Goal: Task Accomplishment & Management: Manage account settings

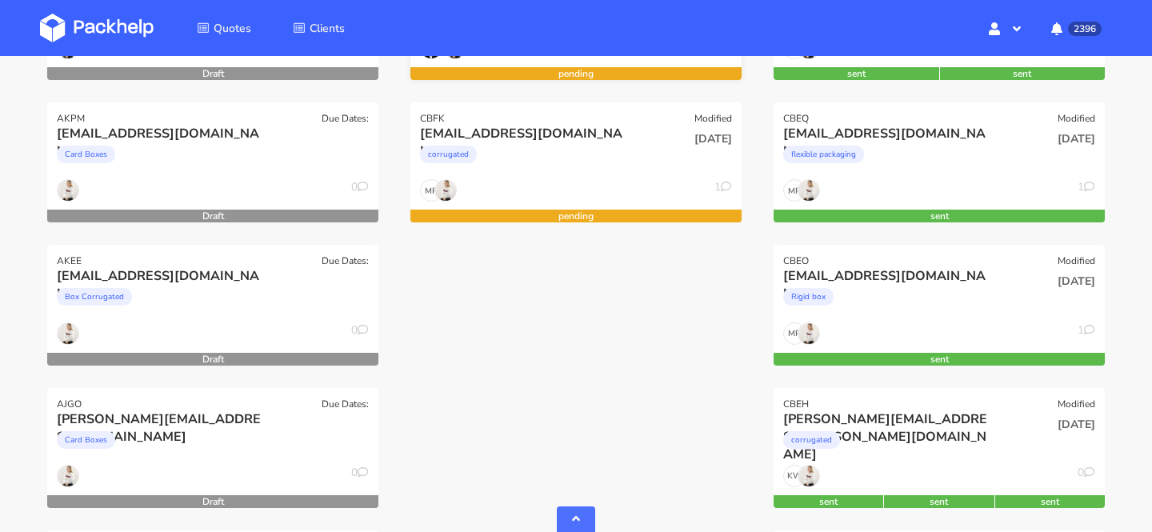
scroll to position [484, 0]
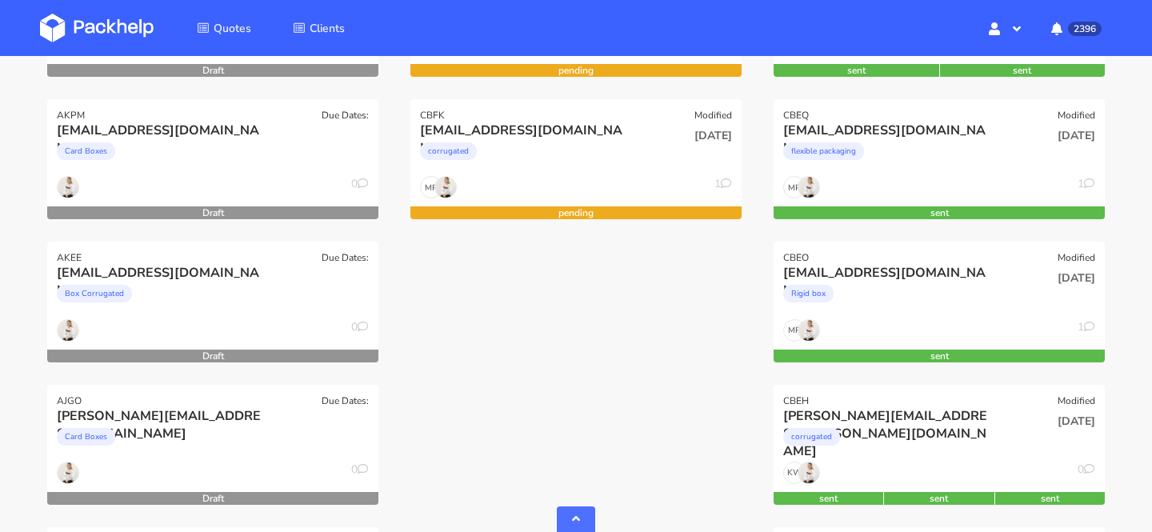
click at [486, 494] on div "CBFZ Modified [EMAIL_ADDRESS][DOMAIN_NAME] Corrugated [DATE] MP 1 pending CBFV …" at bounding box center [575, 527] width 363 height 1427
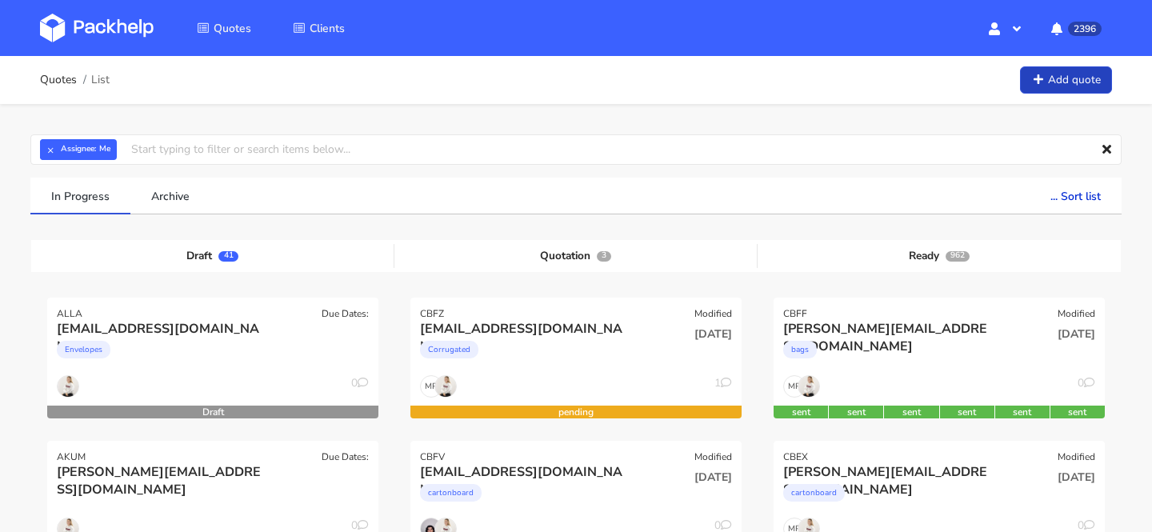
click at [1061, 79] on link "Add quote" at bounding box center [1066, 80] width 92 height 28
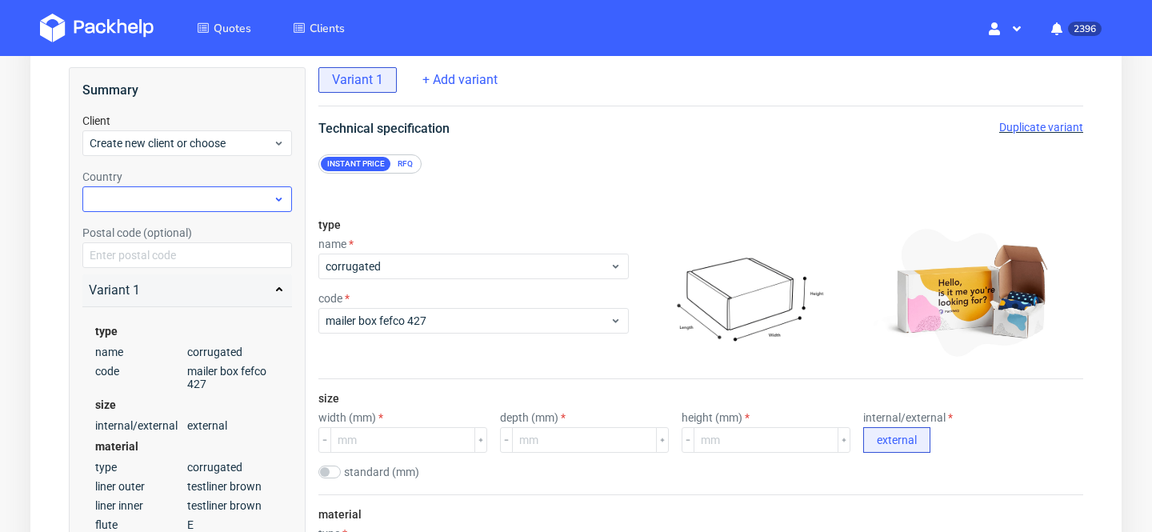
scroll to position [98, 0]
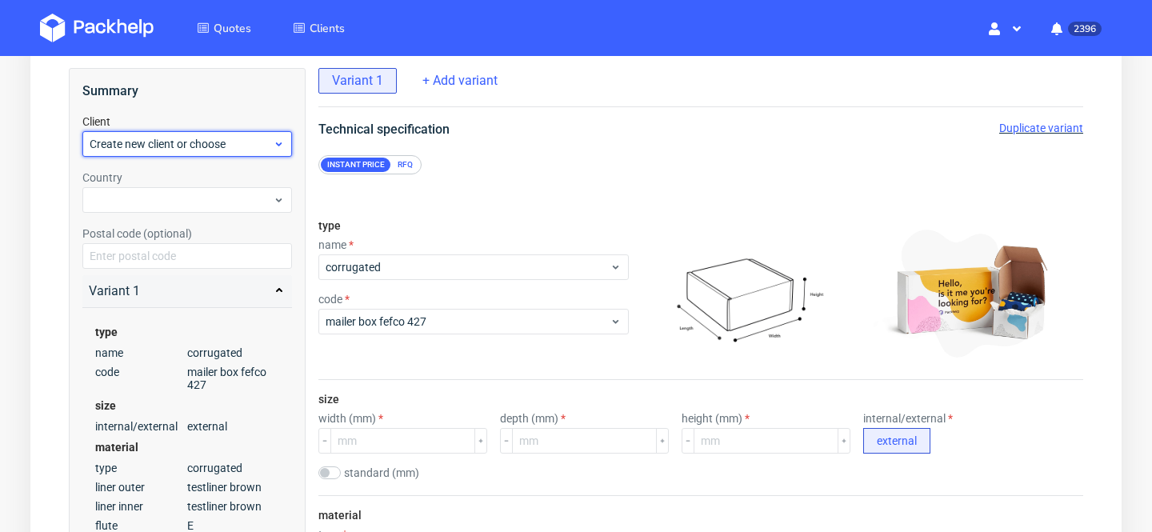
click at [187, 138] on span "Create new client or choose" at bounding box center [181, 144] width 183 height 16
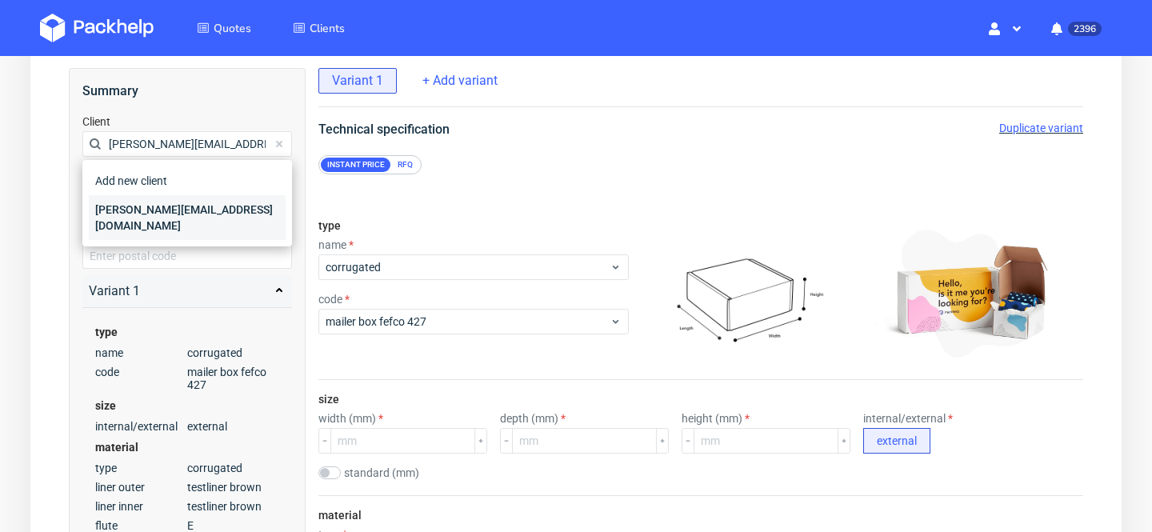
type input "[PERSON_NAME][EMAIL_ADDRESS][DOMAIN_NAME]"
click at [191, 211] on div "james@naturaltreats.eu" at bounding box center [187, 217] width 197 height 45
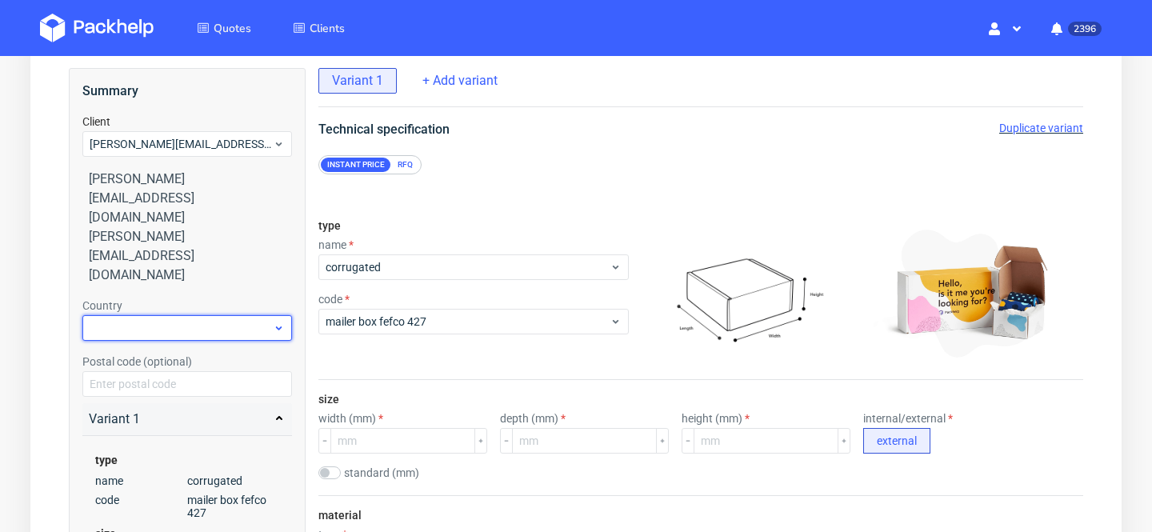
click at [168, 315] on div at bounding box center [187, 328] width 210 height 26
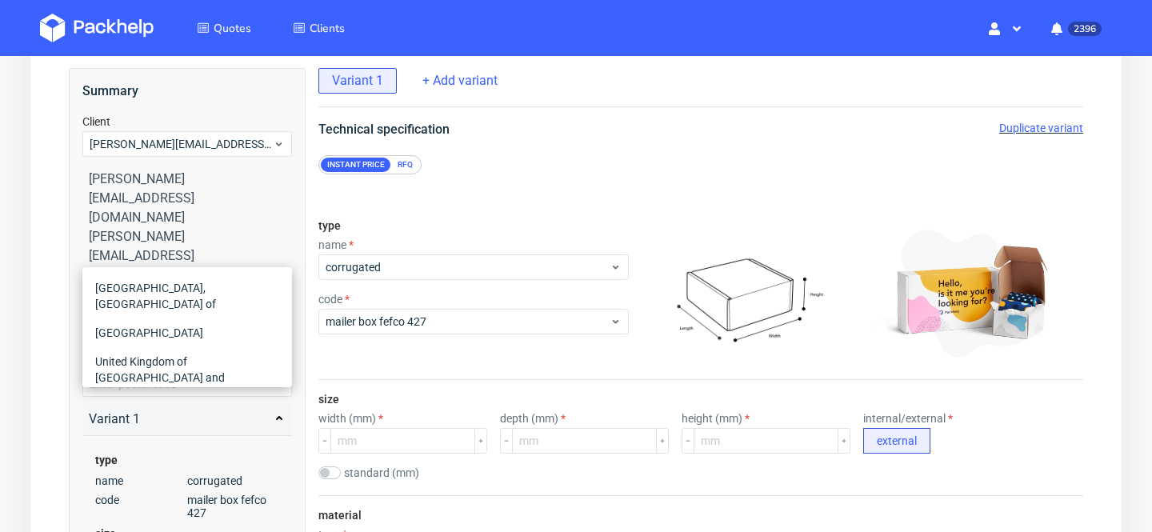
type input "unit"
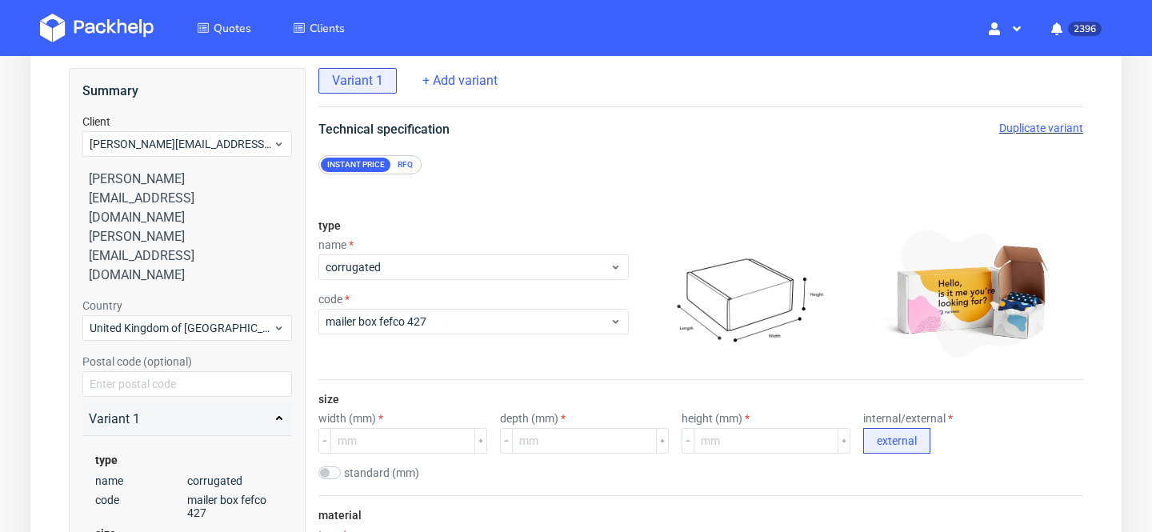
scroll to position [199, 0]
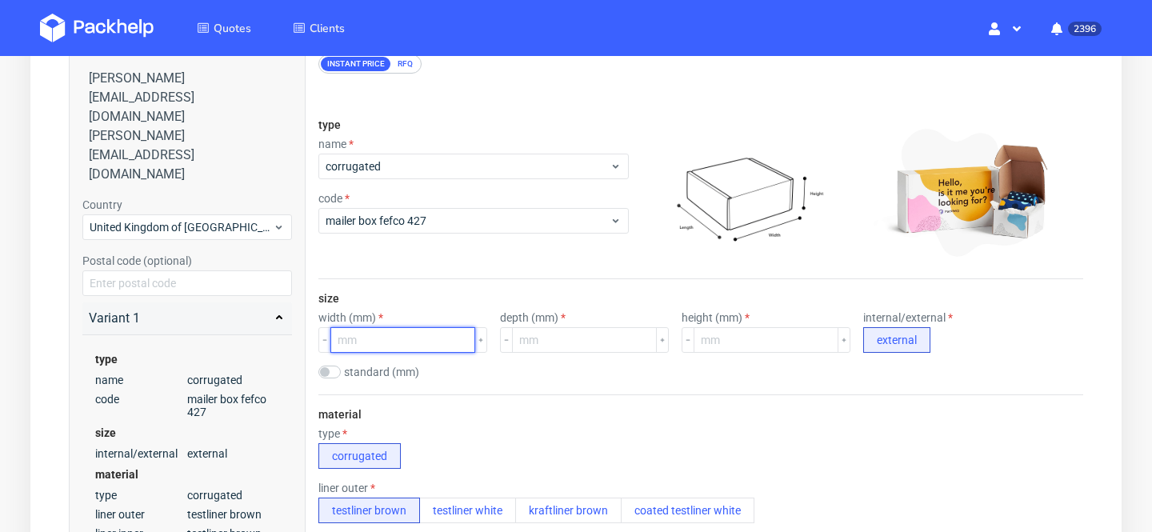
click at [384, 338] on input "number" at bounding box center [402, 340] width 145 height 26
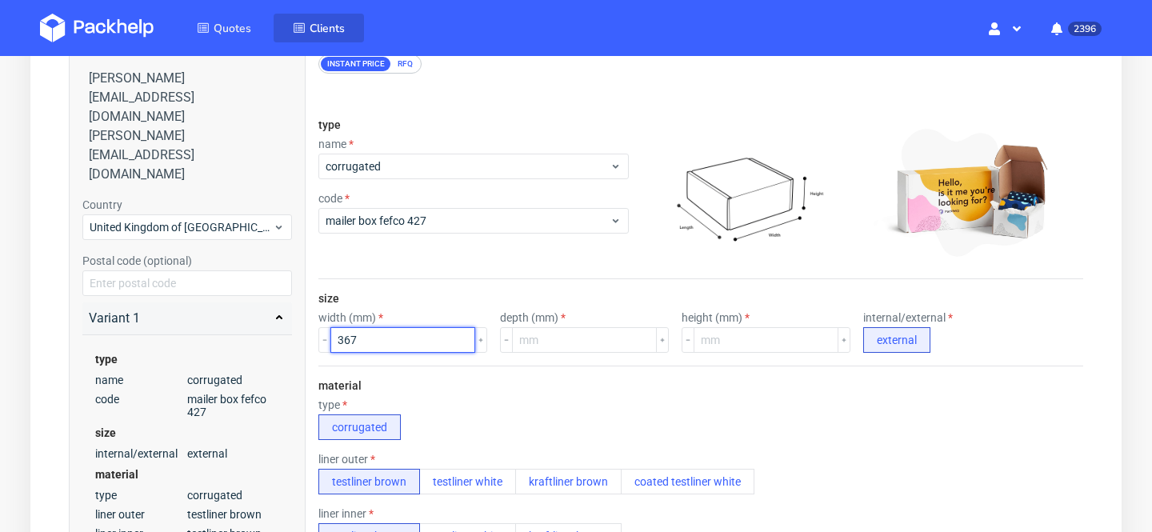
type input "367"
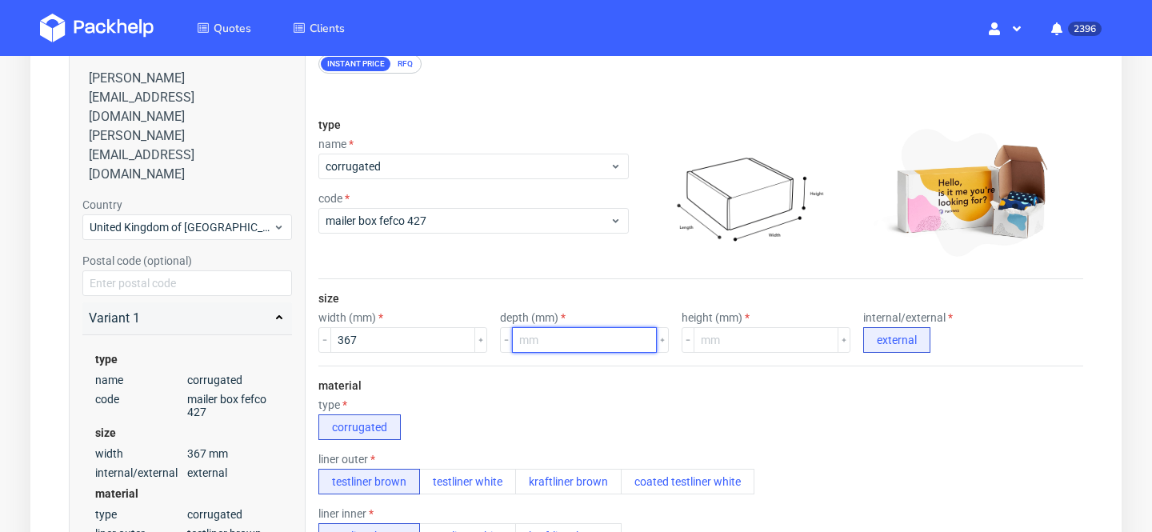
click at [546, 342] on input "number" at bounding box center [584, 340] width 145 height 26
type input "329"
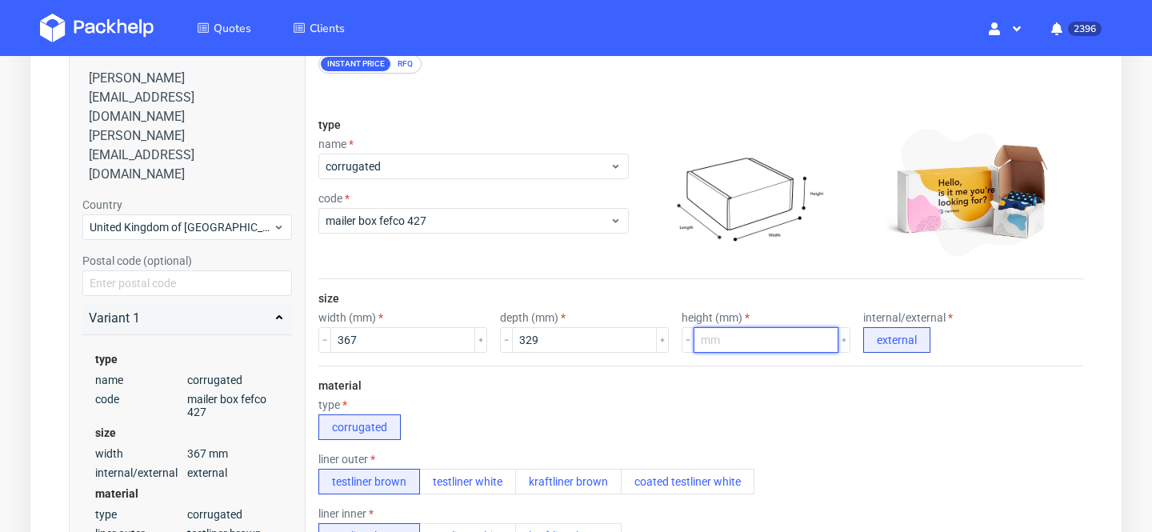
click at [774, 338] on input "number" at bounding box center [766, 340] width 145 height 26
type input "140"
click at [792, 370] on div "material type corrugated liner outer testliner brown testliner white kraftliner…" at bounding box center [700, 520] width 765 height 308
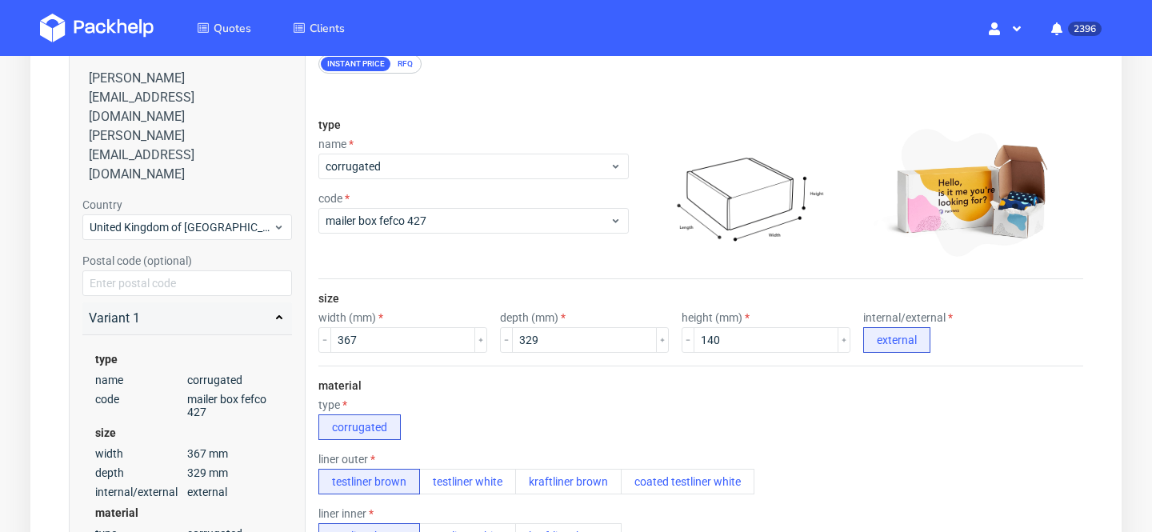
click at [410, 62] on div "RFQ" at bounding box center [405, 64] width 28 height 14
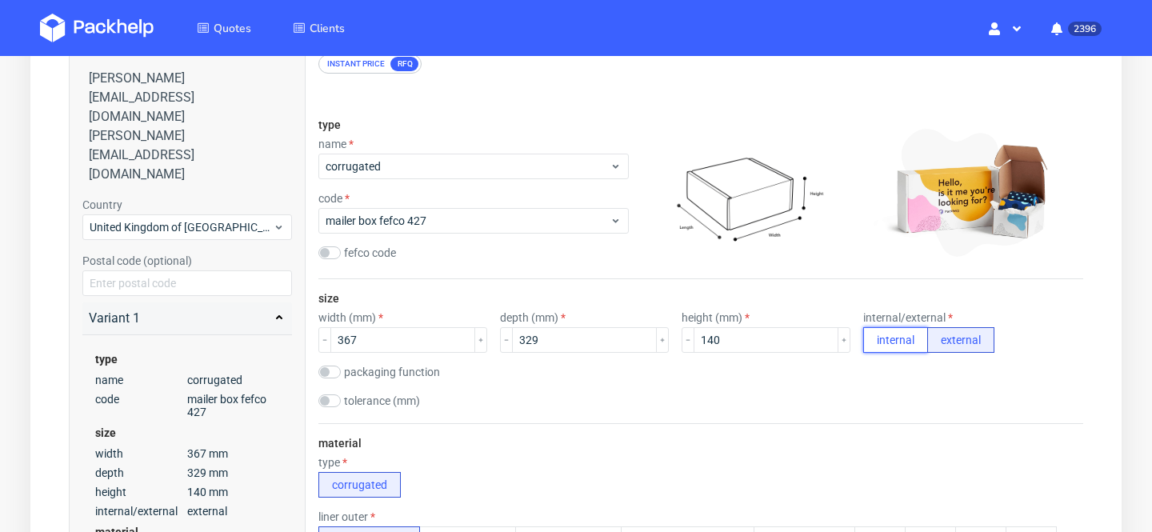
click at [863, 331] on button "internal" at bounding box center [895, 340] width 65 height 26
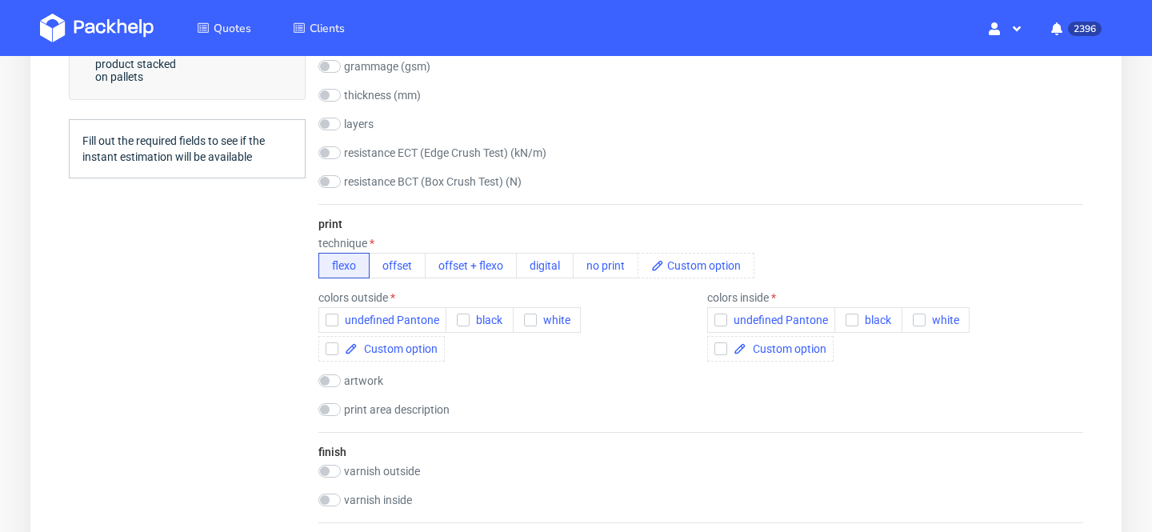
scroll to position [850, 0]
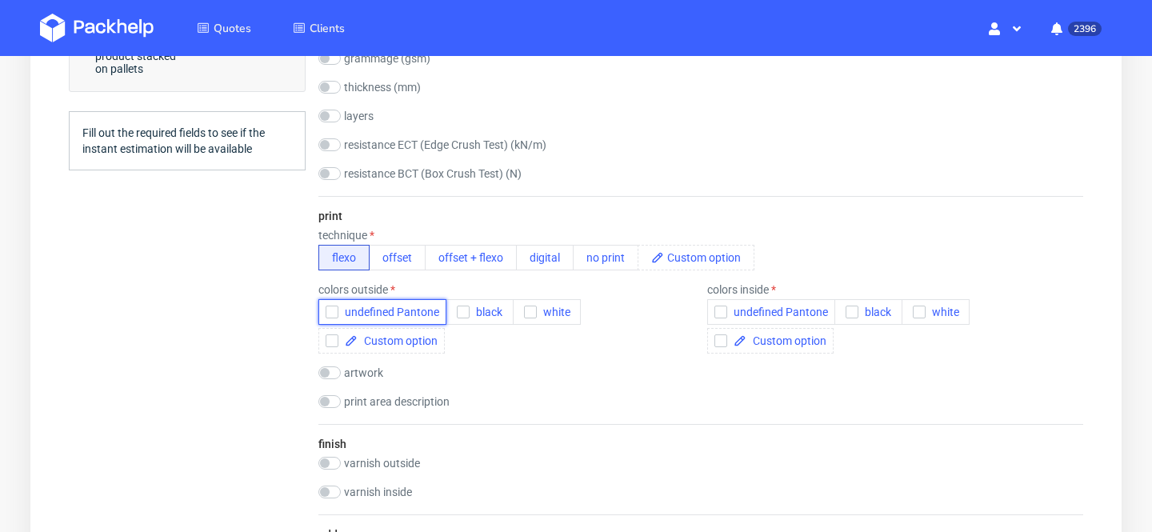
click at [406, 319] on button "undefined Pantone" at bounding box center [382, 312] width 128 height 26
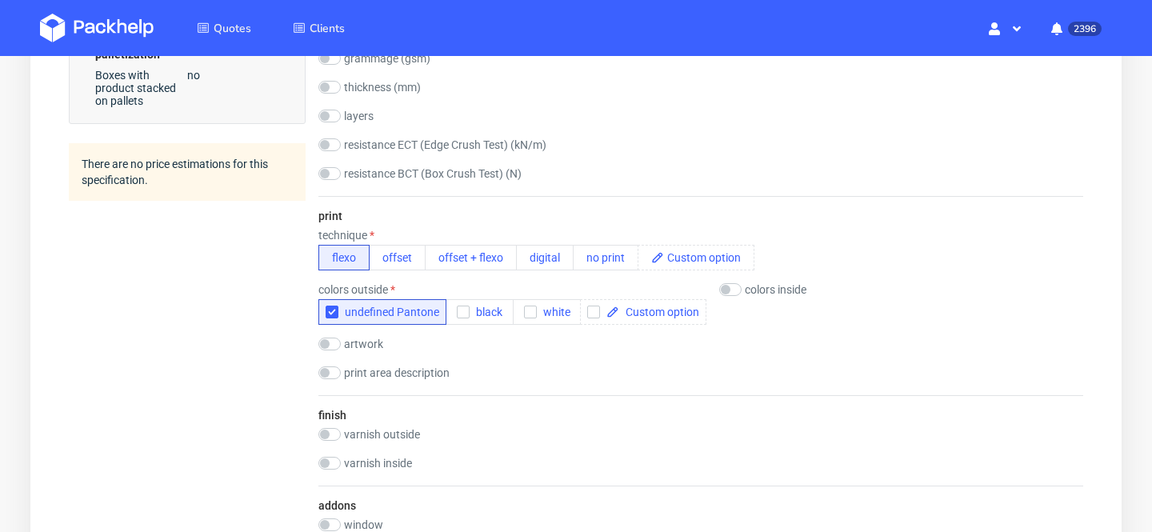
click at [380, 244] on div "technique flexo offset offset + flexo digital no print" at bounding box center [536, 250] width 436 height 42
click at [402, 261] on button "offset" at bounding box center [397, 258] width 57 height 26
checkbox input "true"
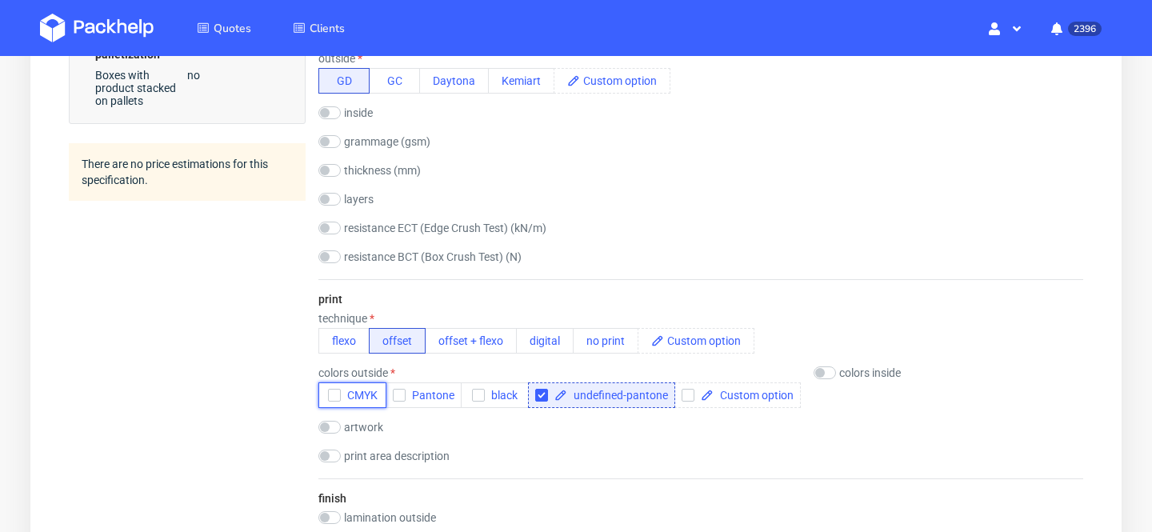
click at [359, 394] on span "CMYK" at bounding box center [359, 395] width 37 height 13
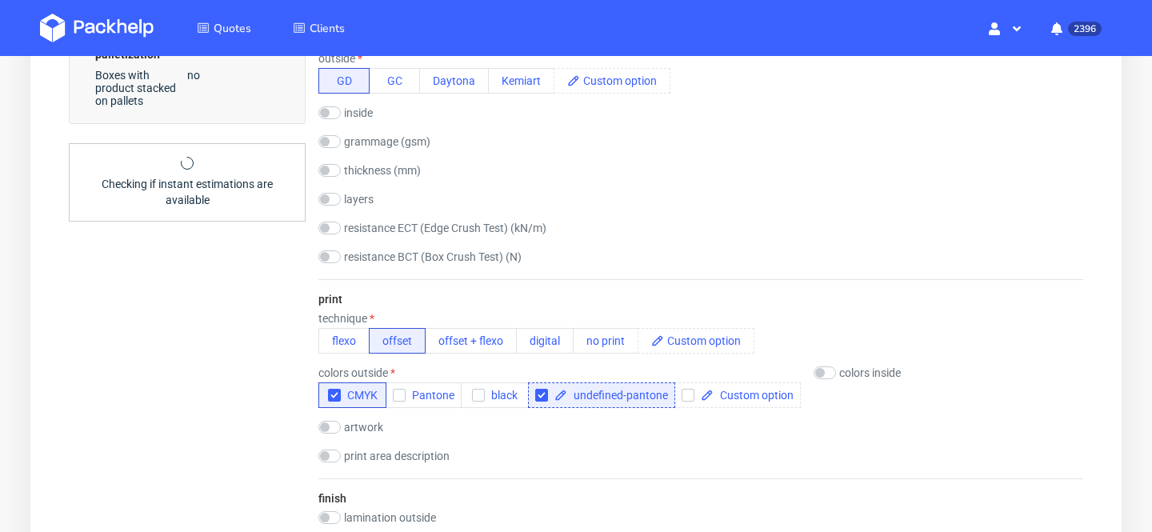
click at [722, 284] on div "print technique flexo offset offset + flexo digital no print colors outside CMY…" at bounding box center [700, 378] width 765 height 199
click at [633, 394] on span "undefined-pantone" at bounding box center [617, 395] width 101 height 11
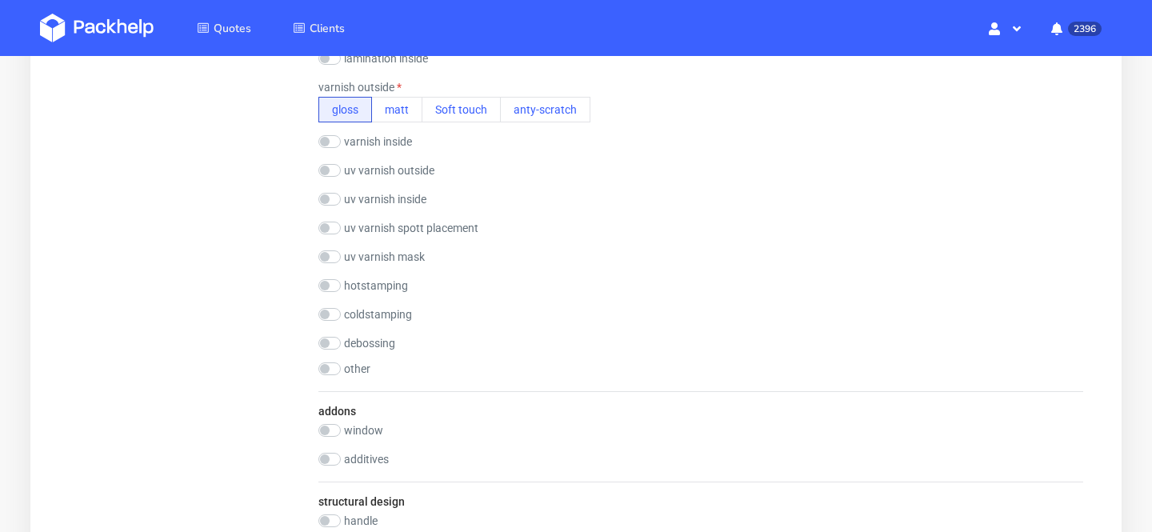
scroll to position [1265, 0]
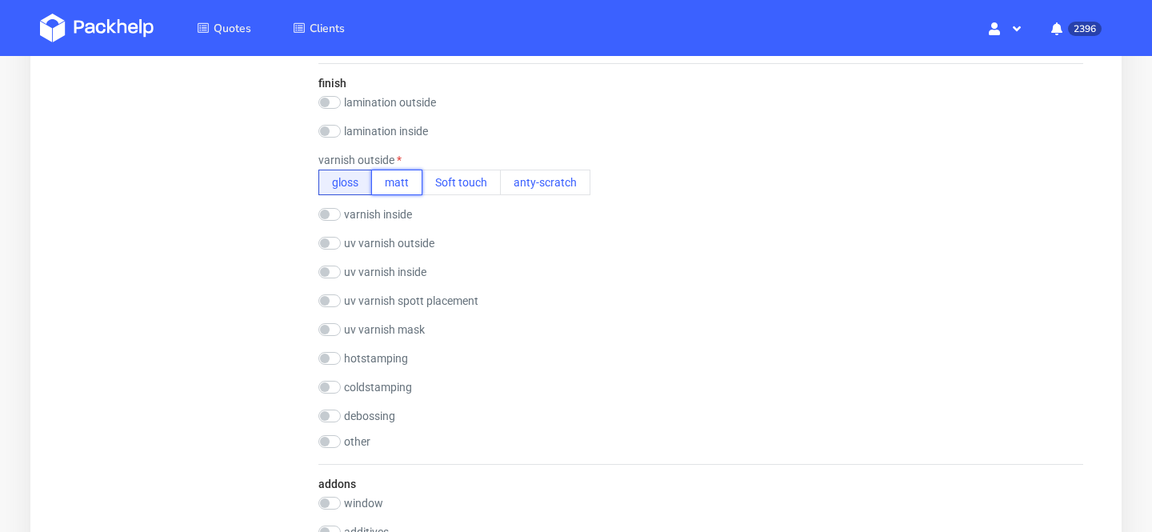
click at [399, 180] on button "matt" at bounding box center [396, 183] width 51 height 26
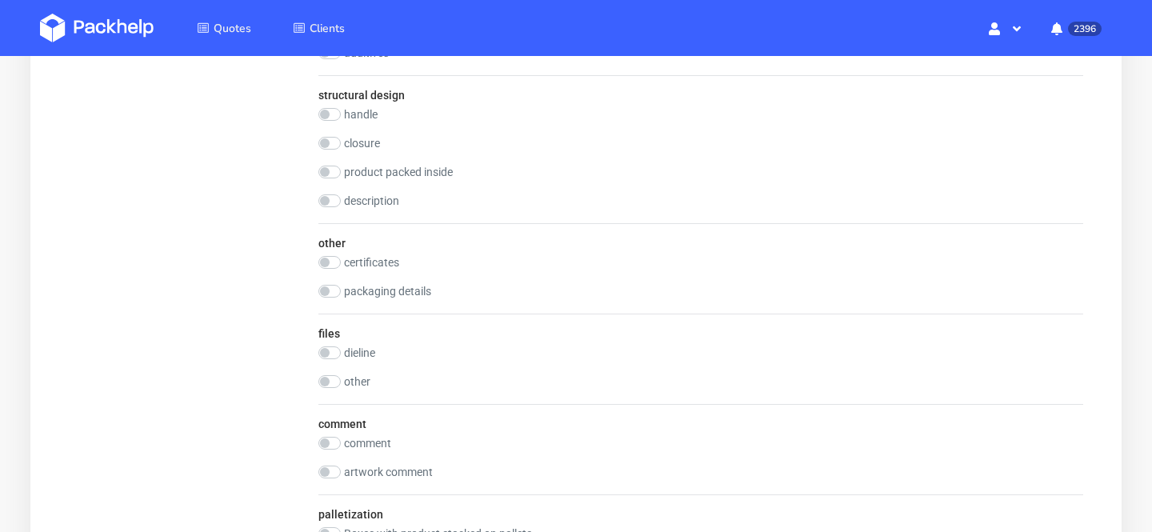
scroll to position [1827, 0]
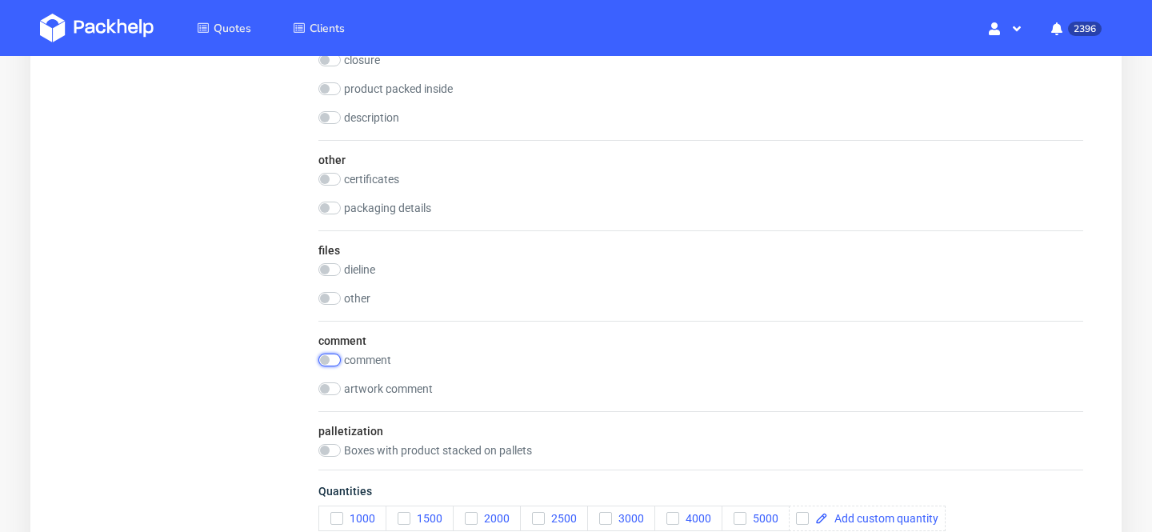
click at [335, 357] on input "checkbox" at bounding box center [329, 360] width 22 height 13
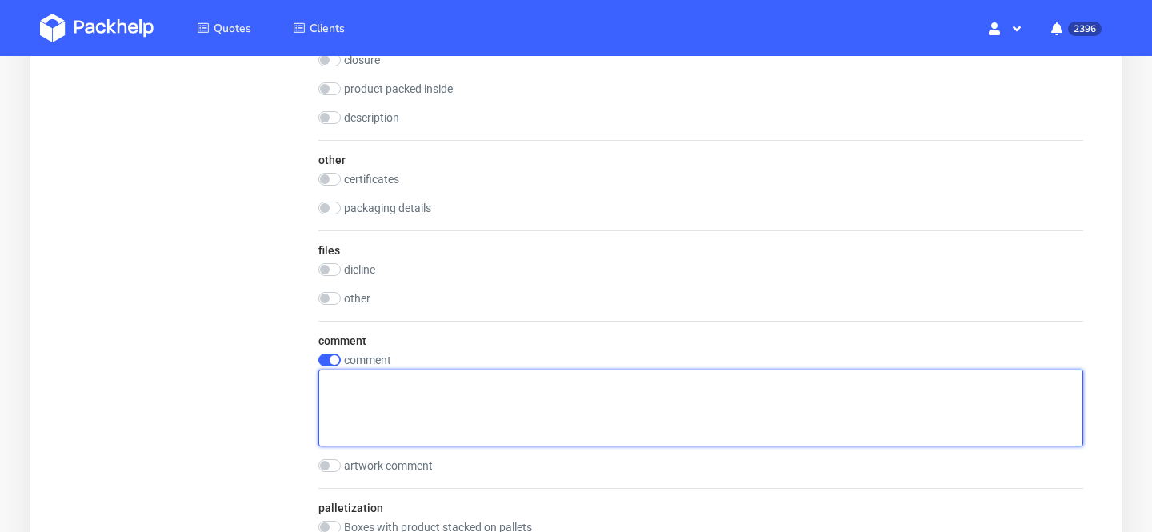
click at [455, 418] on textarea at bounding box center [700, 408] width 765 height 77
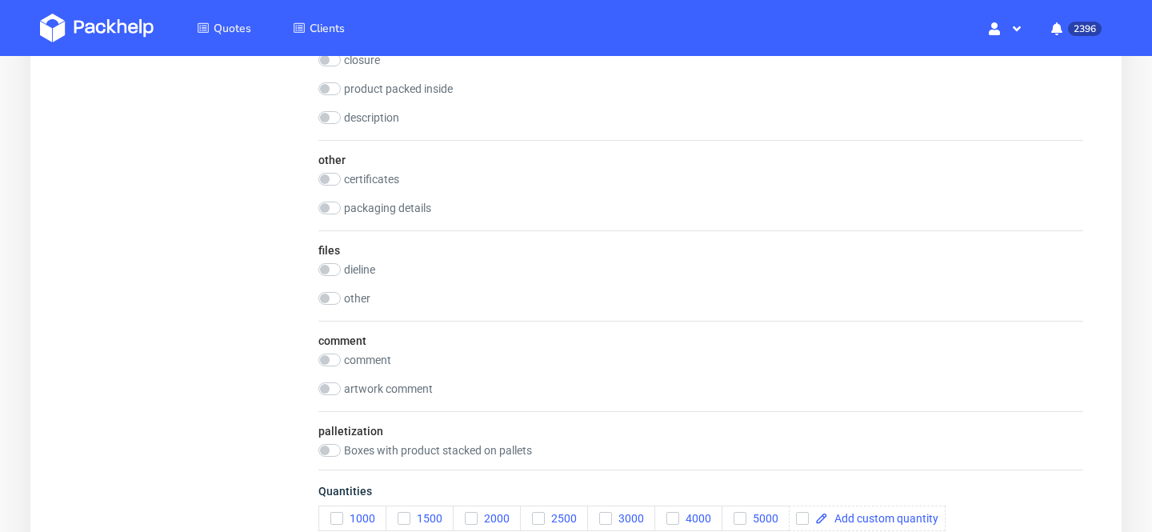
click at [333, 351] on div "comment comment artwork comment" at bounding box center [700, 366] width 765 height 90
click at [333, 358] on input "checkbox" at bounding box center [329, 360] width 22 height 13
checkbox input "true"
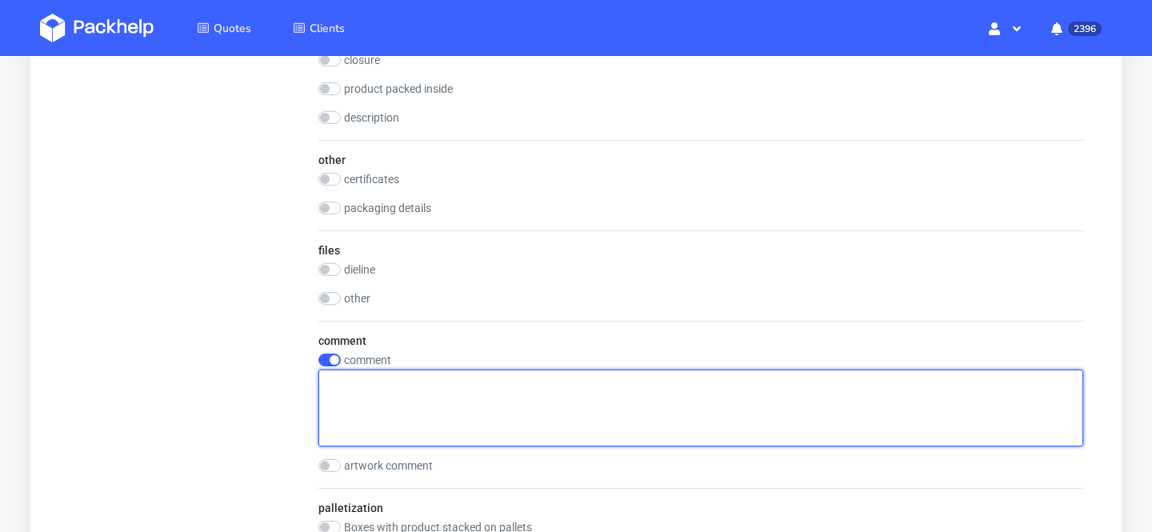
click at [401, 406] on textarea at bounding box center [700, 408] width 765 height 77
paste textarea "We currently pay 1.1842 for this box. Can you beat the price? Corrugated cardbo…"
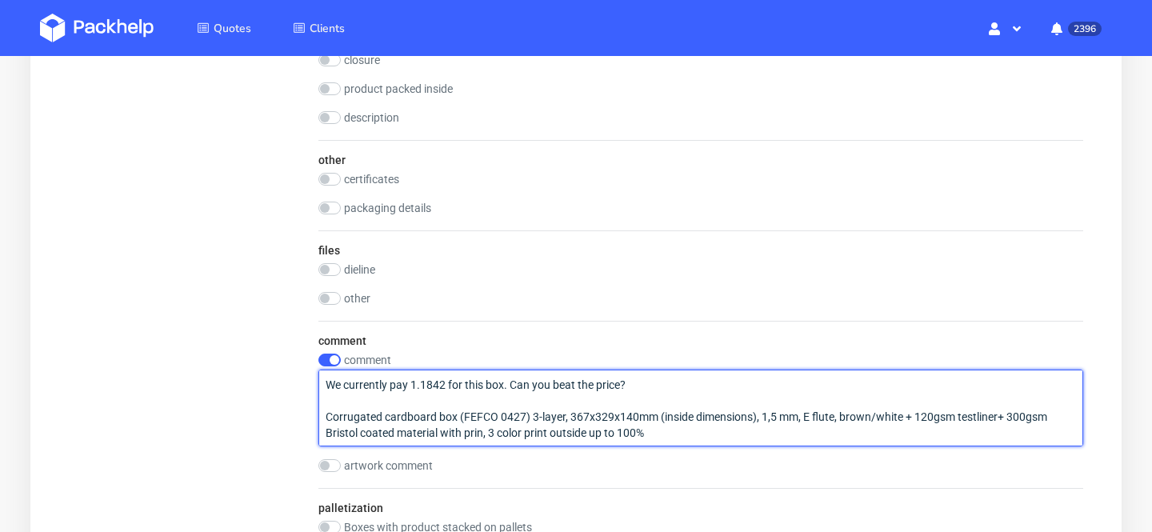
drag, startPoint x: 656, startPoint y: 390, endPoint x: 183, endPoint y: 389, distance: 472.8
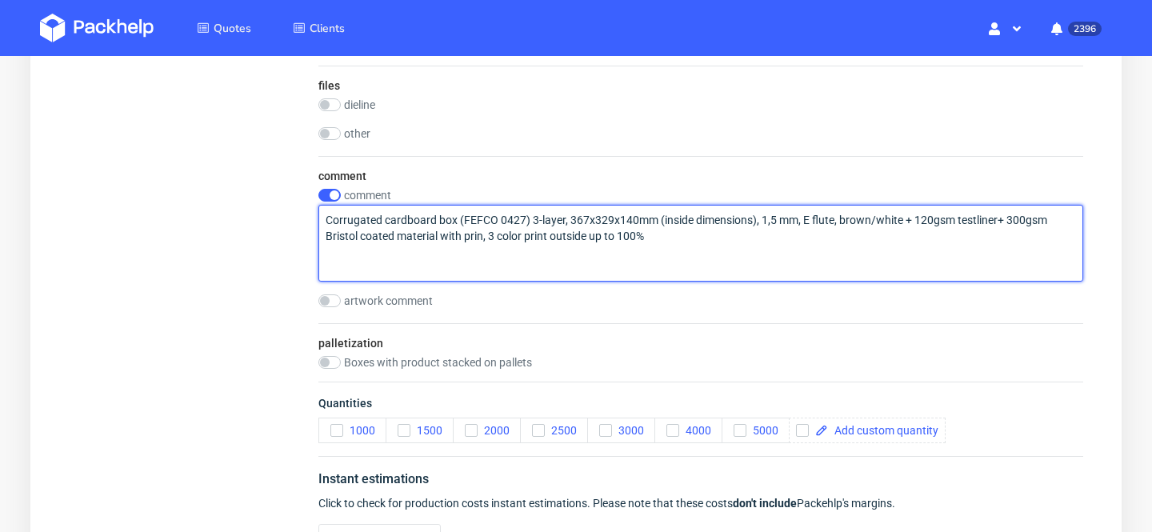
scroll to position [1993, 0]
drag, startPoint x: 326, startPoint y: 251, endPoint x: 316, endPoint y: 177, distance: 75.1
type textarea "Corrugated cardboard box (FEFCO 0427) 3-layer, 367x329x140mm (inside dimensions…"
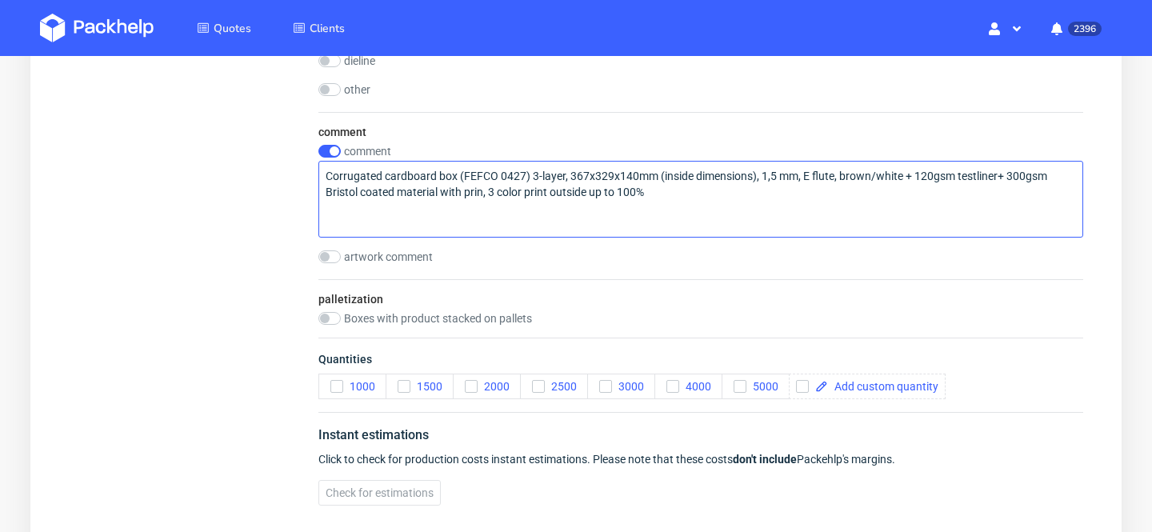
scroll to position [2223, 0]
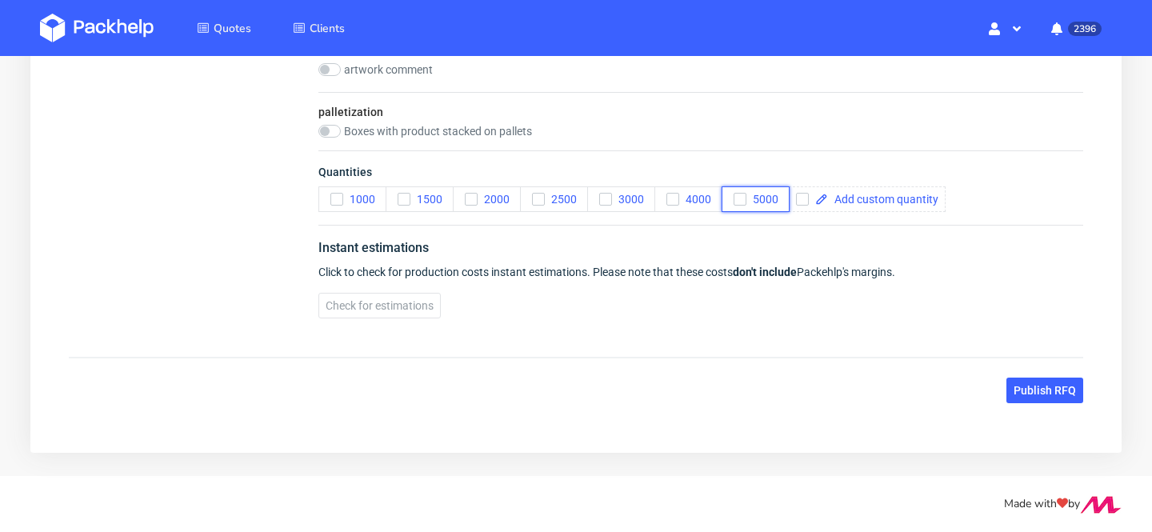
click at [754, 199] on span "5000" at bounding box center [762, 199] width 32 height 13
click at [1048, 385] on span "Publish RFQ" at bounding box center [1045, 390] width 62 height 11
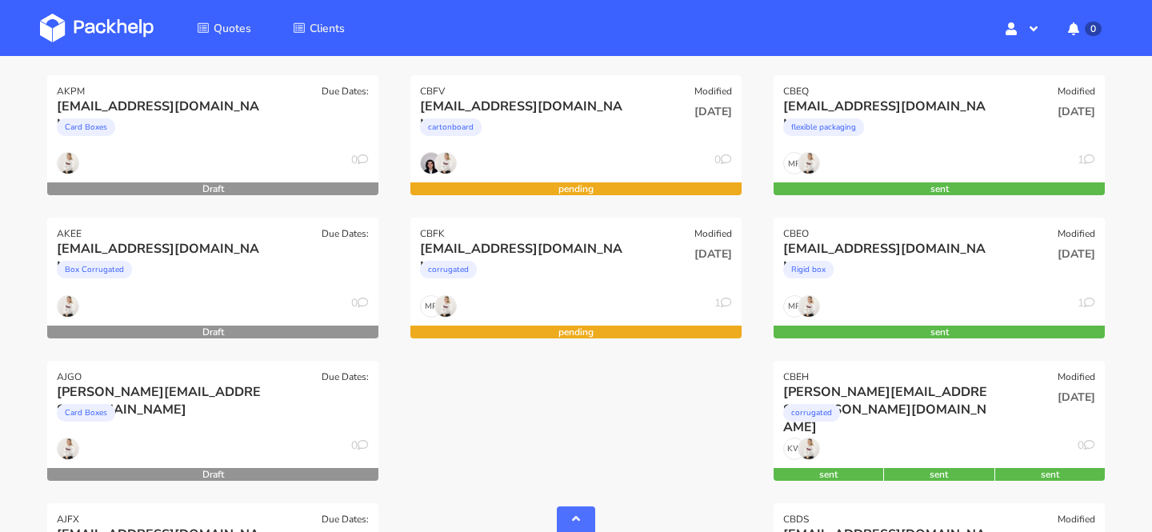
scroll to position [514, 0]
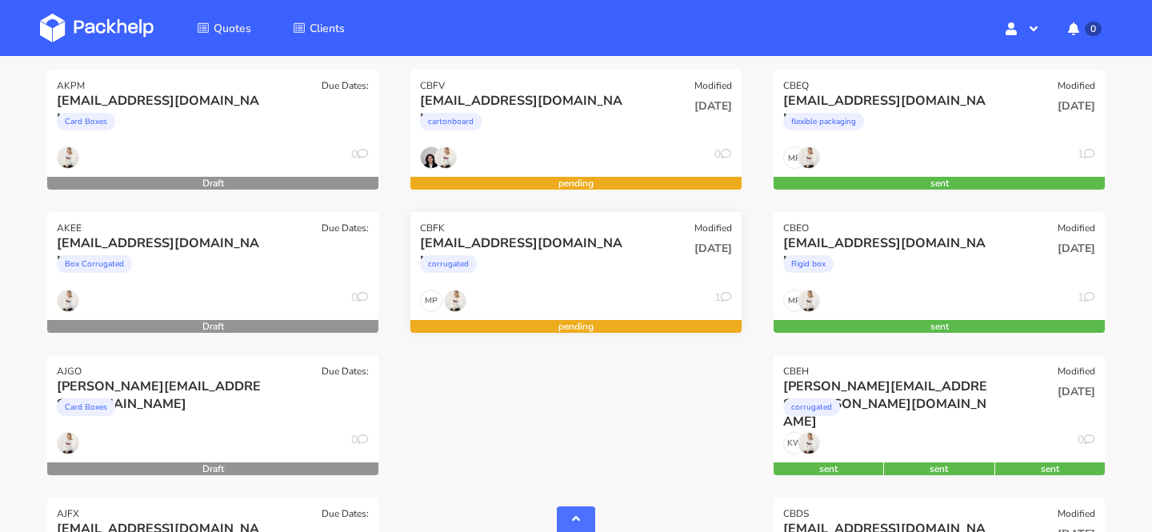
click at [562, 263] on div "corrugated" at bounding box center [526, 268] width 212 height 32
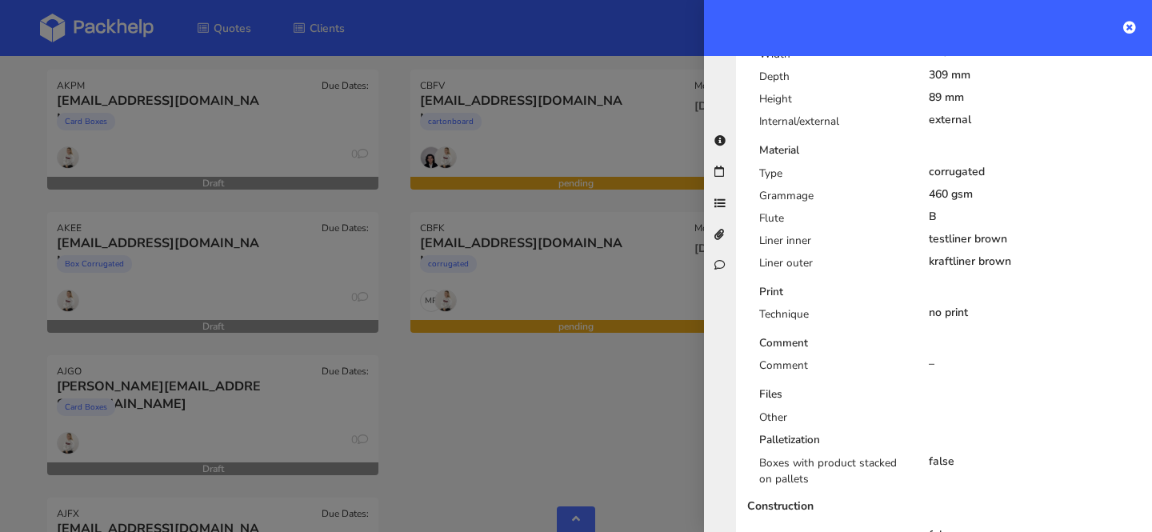
scroll to position [0, 0]
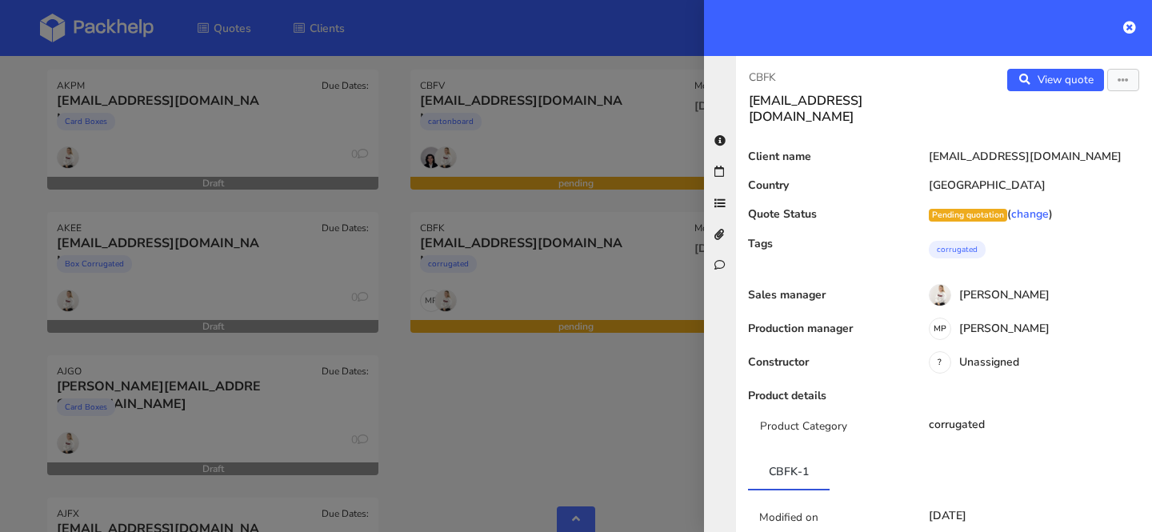
click at [762, 81] on p "CBFK" at bounding box center [840, 78] width 182 height 18
copy p "CBFK"
click at [612, 324] on div at bounding box center [576, 266] width 1152 height 532
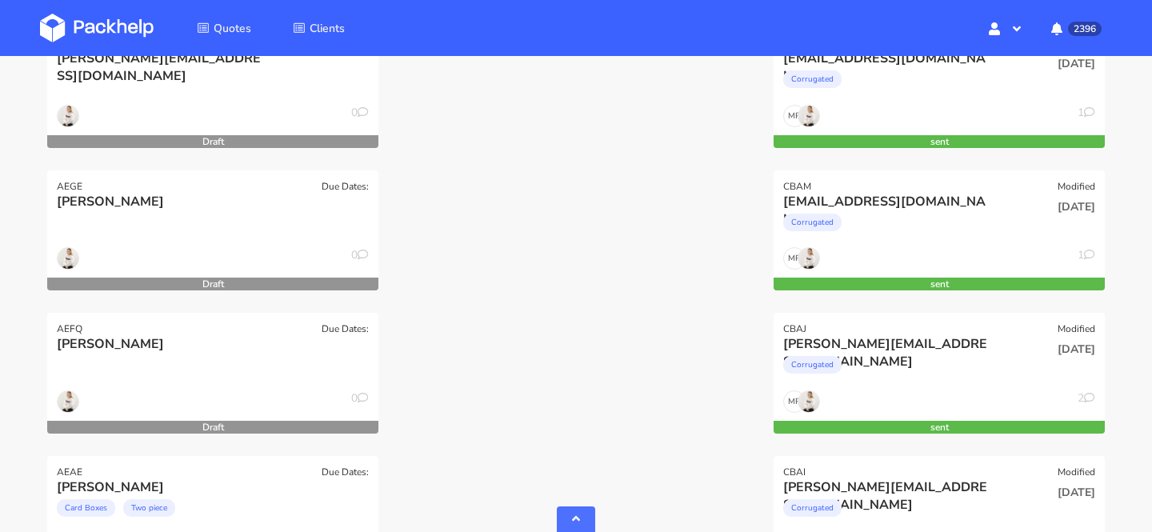
scroll to position [3301, 0]
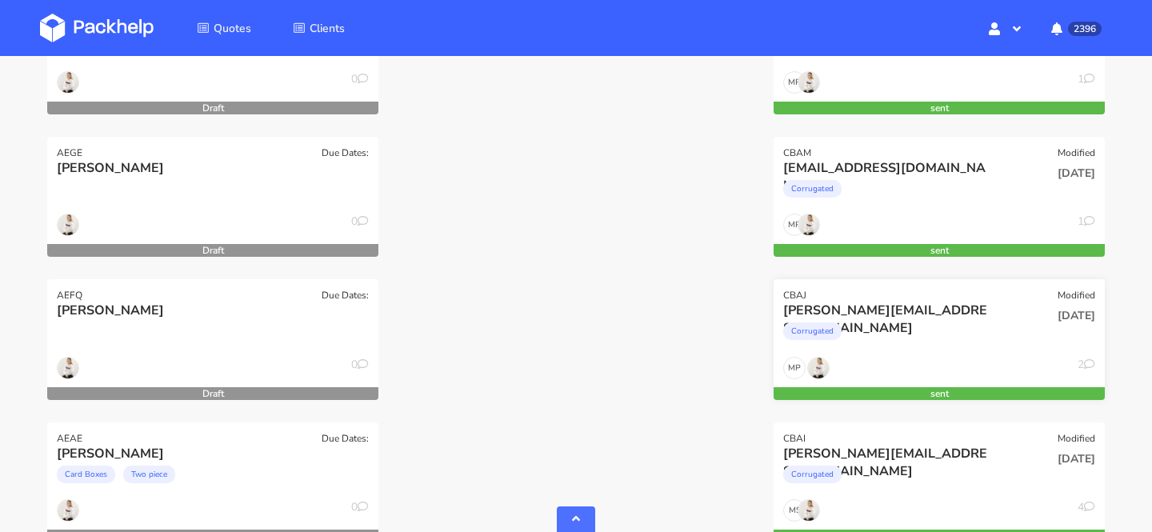
click at [911, 337] on div "Corrugated" at bounding box center [889, 335] width 212 height 32
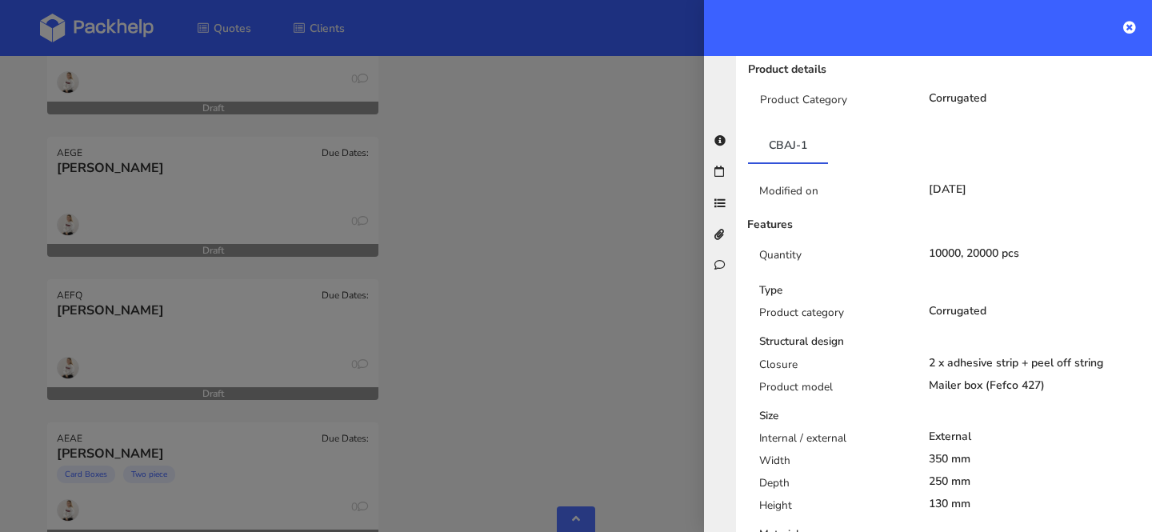
scroll to position [0, 0]
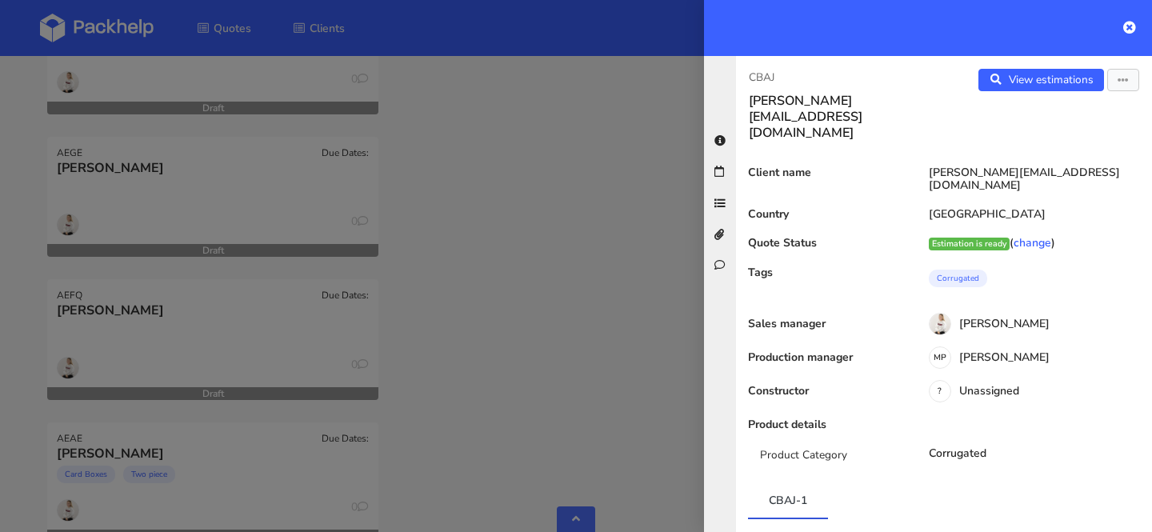
click at [591, 269] on div at bounding box center [576, 266] width 1152 height 532
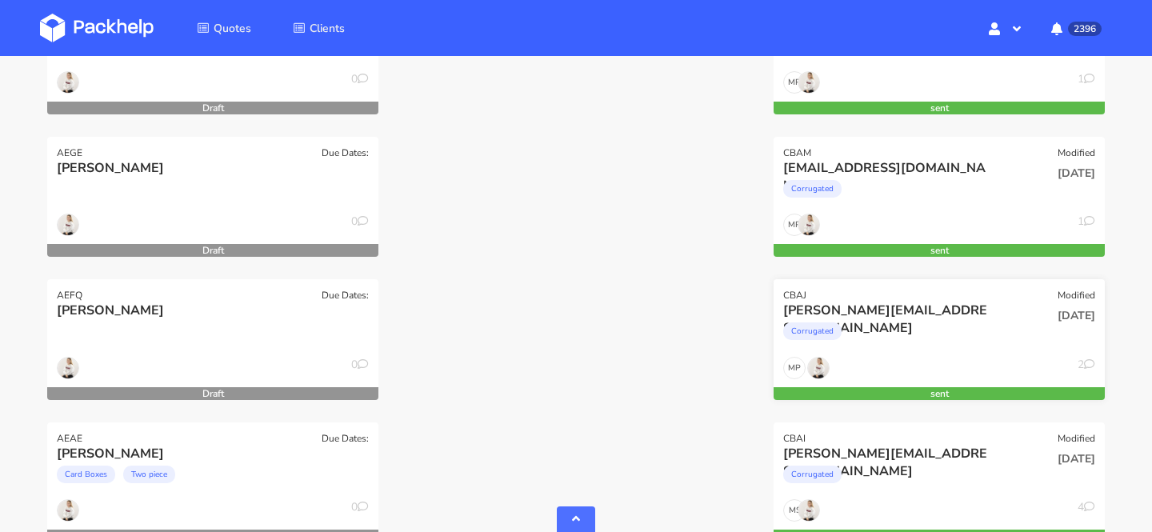
click at [946, 310] on div "[PERSON_NAME][EMAIL_ADDRESS][DOMAIN_NAME]" at bounding box center [889, 311] width 212 height 18
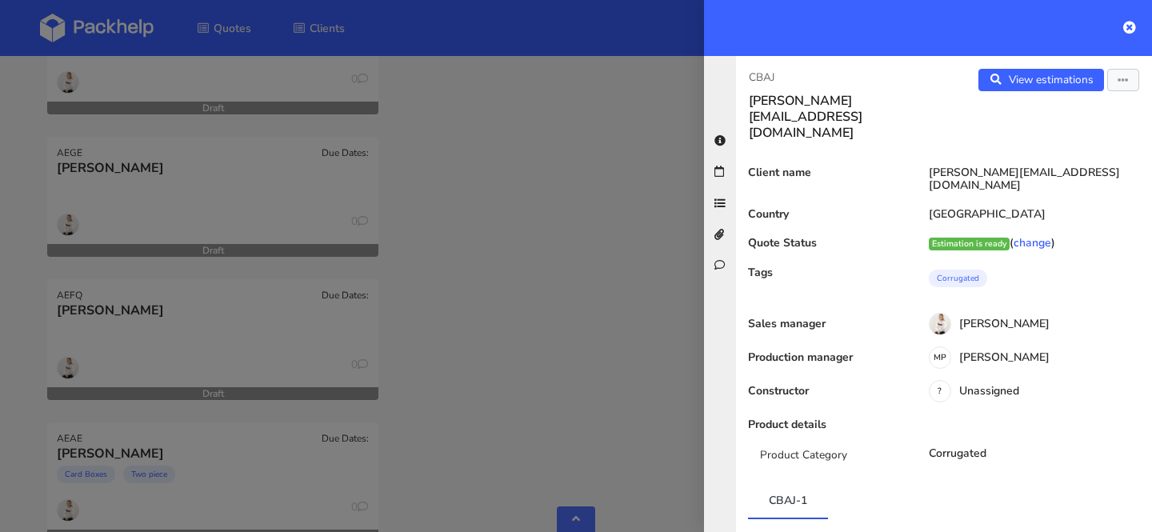
click at [590, 287] on div at bounding box center [576, 266] width 1152 height 532
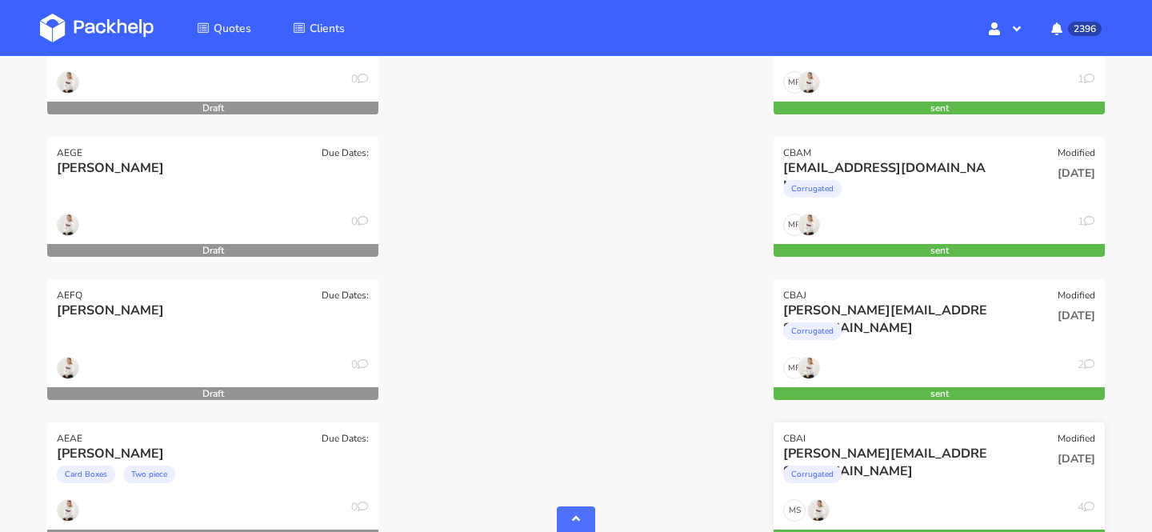
click at [984, 452] on div "[PERSON_NAME][EMAIL_ADDRESS][DOMAIN_NAME]" at bounding box center [889, 454] width 212 height 18
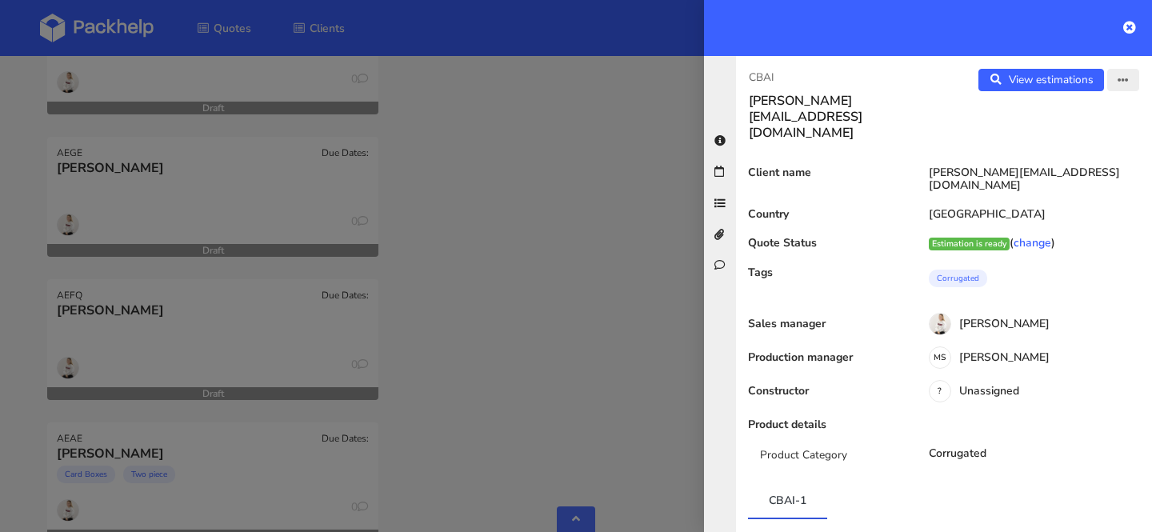
click at [1130, 74] on button "button" at bounding box center [1123, 80] width 32 height 22
click at [570, 298] on div at bounding box center [576, 266] width 1152 height 532
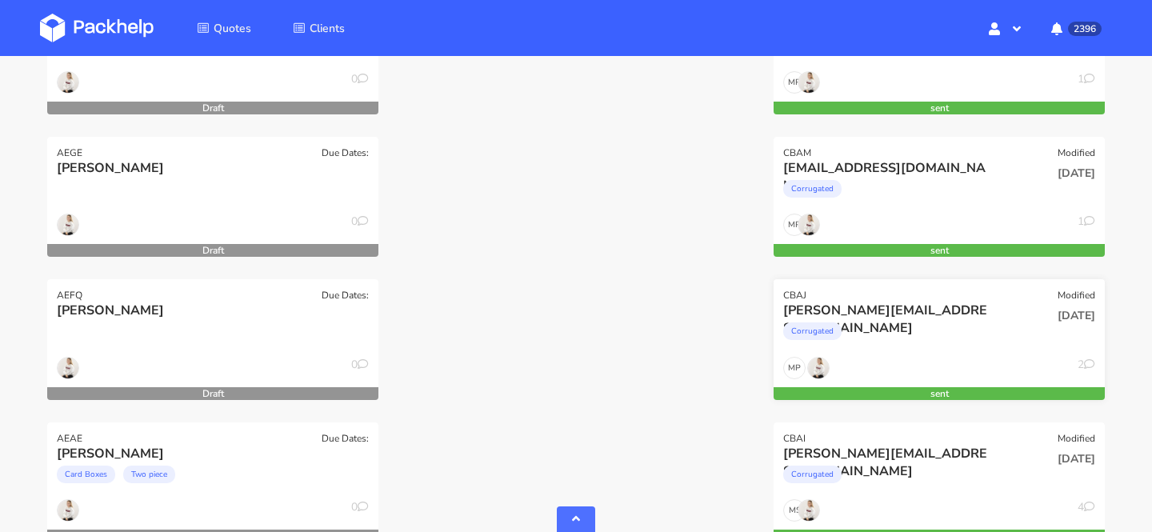
click at [966, 314] on div "[PERSON_NAME][EMAIL_ADDRESS][DOMAIN_NAME]" at bounding box center [889, 311] width 212 height 18
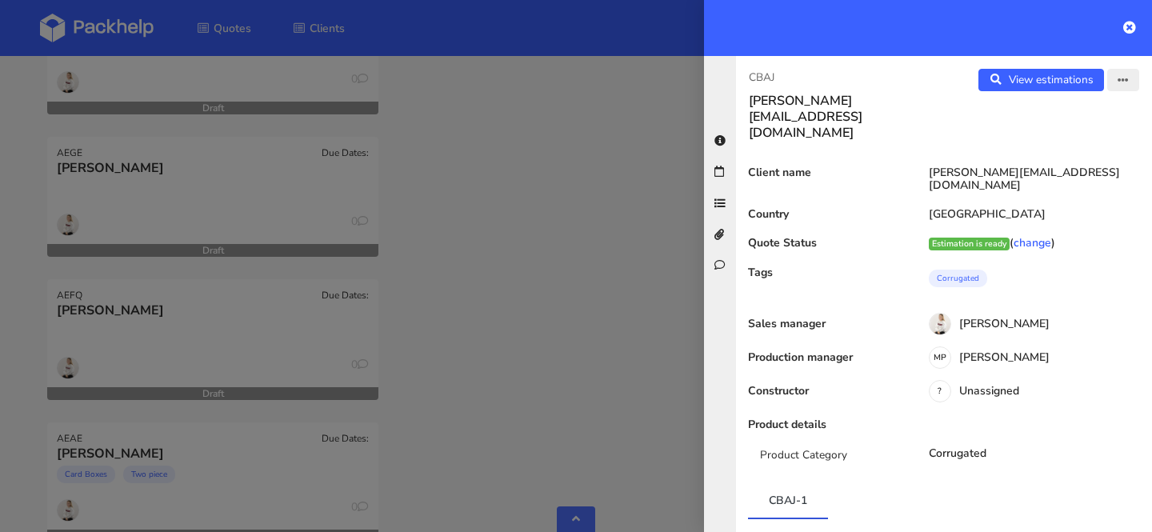
click at [1122, 76] on icon "button" at bounding box center [1123, 80] width 11 height 11
click at [1064, 143] on link "Edit quote" at bounding box center [1071, 143] width 141 height 26
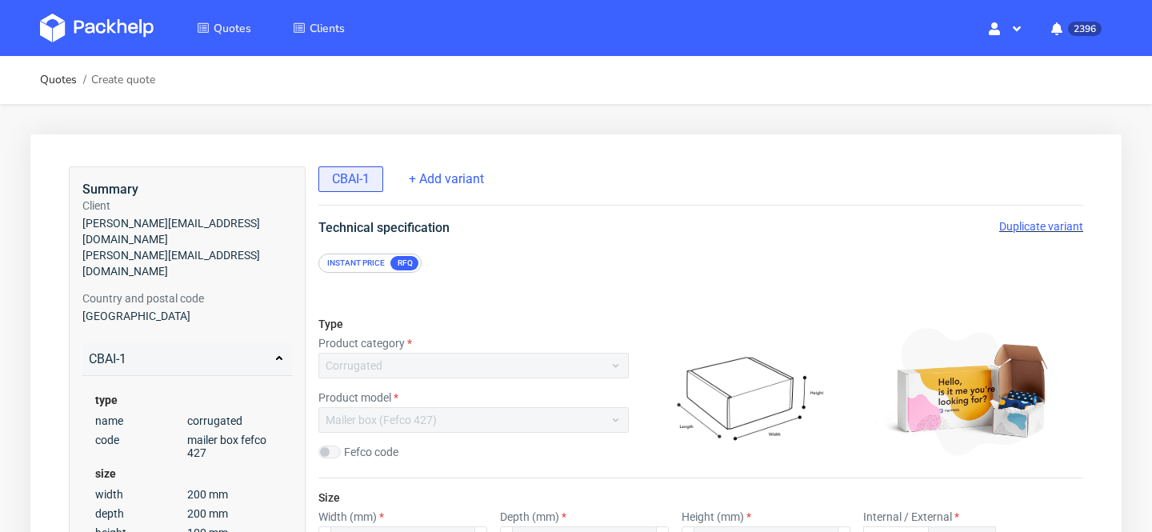
click at [1070, 220] on span "Duplicate variant" at bounding box center [1041, 226] width 84 height 13
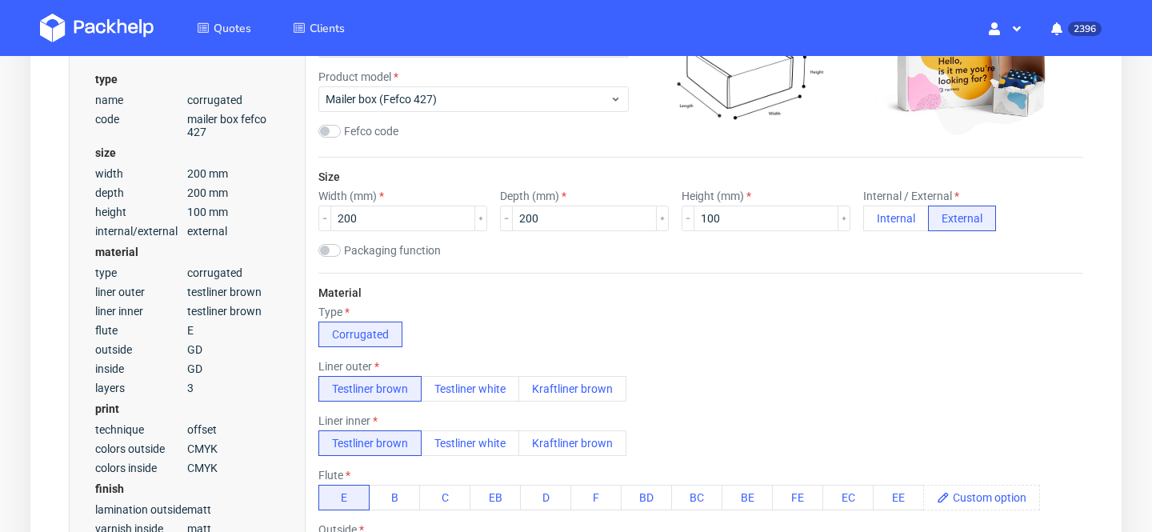
scroll to position [2075, 0]
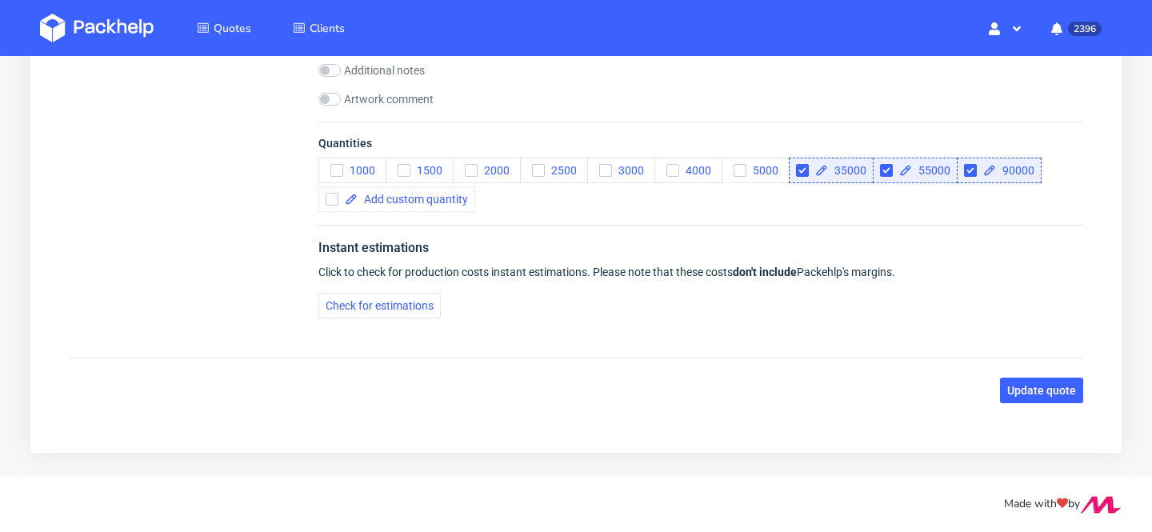
click at [917, 176] on div "55000" at bounding box center [915, 171] width 85 height 26
click at [890, 168] on input "checkbox" at bounding box center [886, 170] width 13 height 13
checkbox input "true"
checkbox input "false"
click at [886, 169] on input "checkbox" at bounding box center [886, 170] width 13 height 13
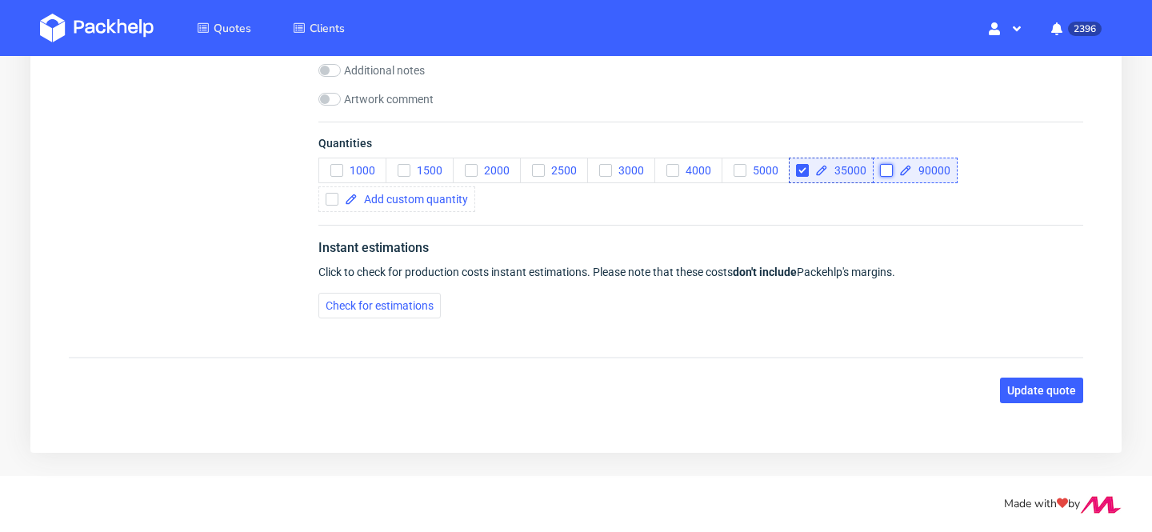
checkbox input "false"
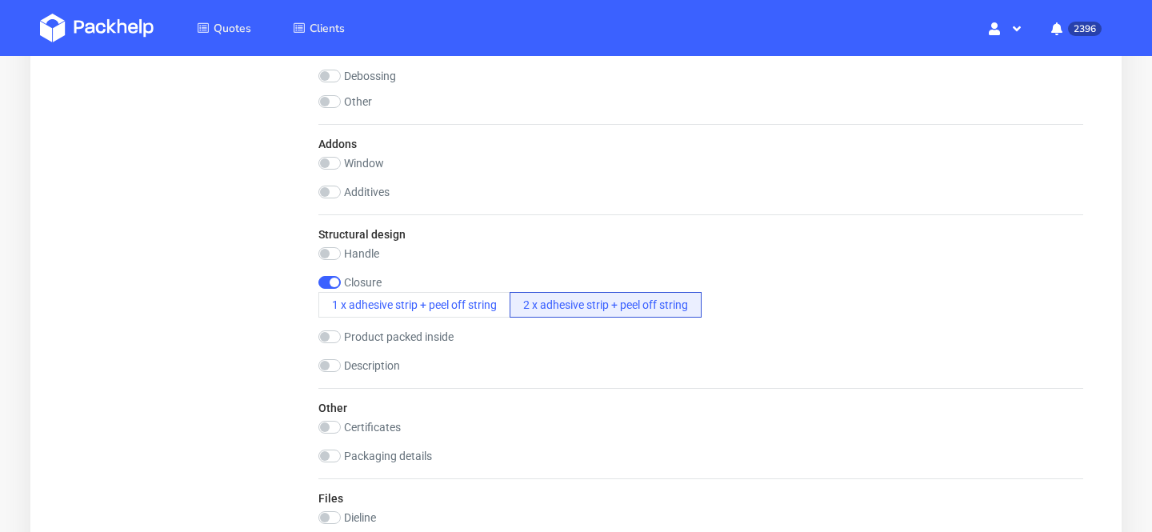
scroll to position [1610, 0]
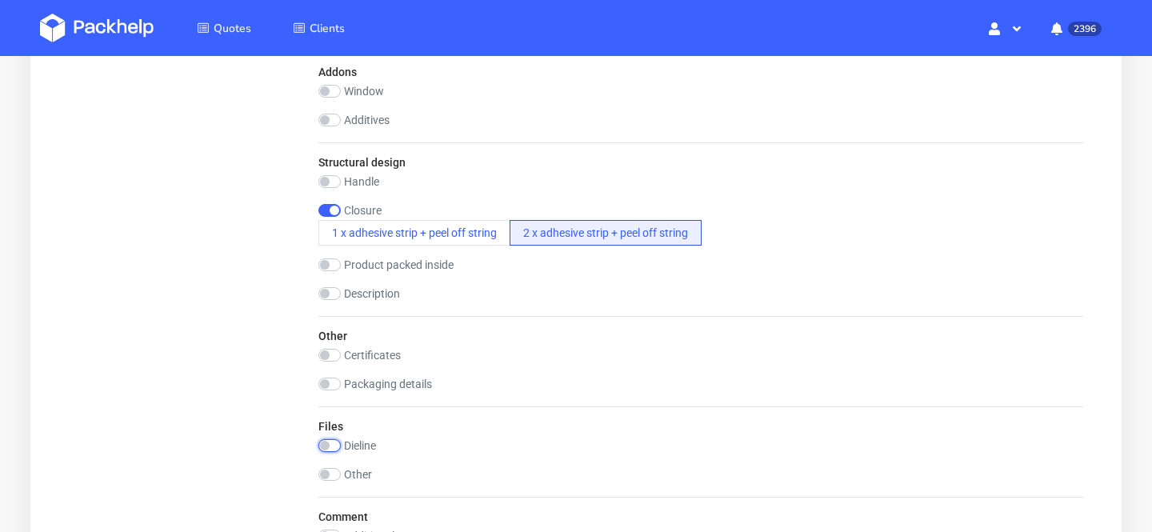
click at [331, 441] on input "checkbox" at bounding box center [329, 445] width 22 height 13
checkbox input "true"
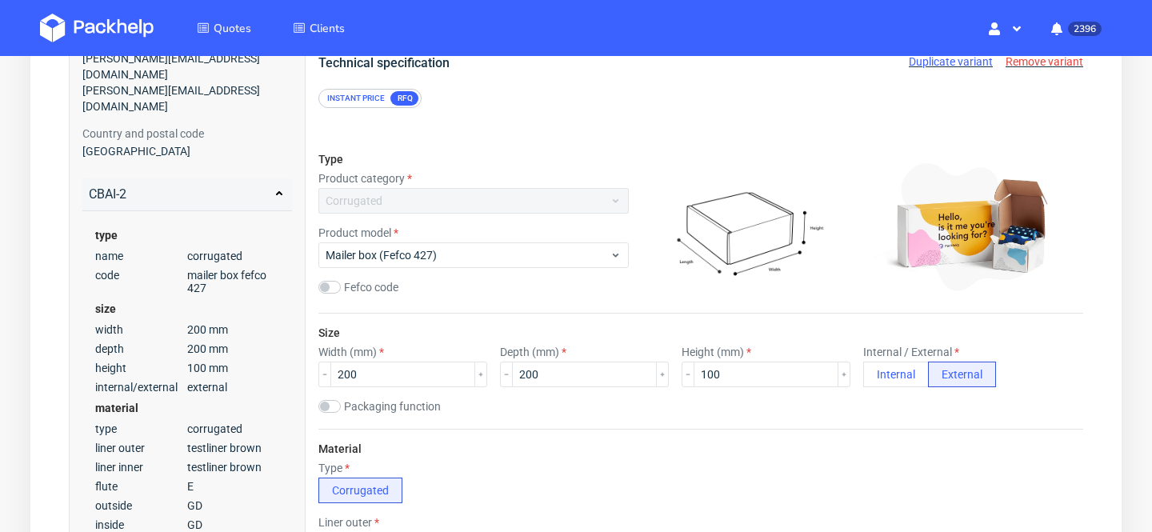
scroll to position [0, 0]
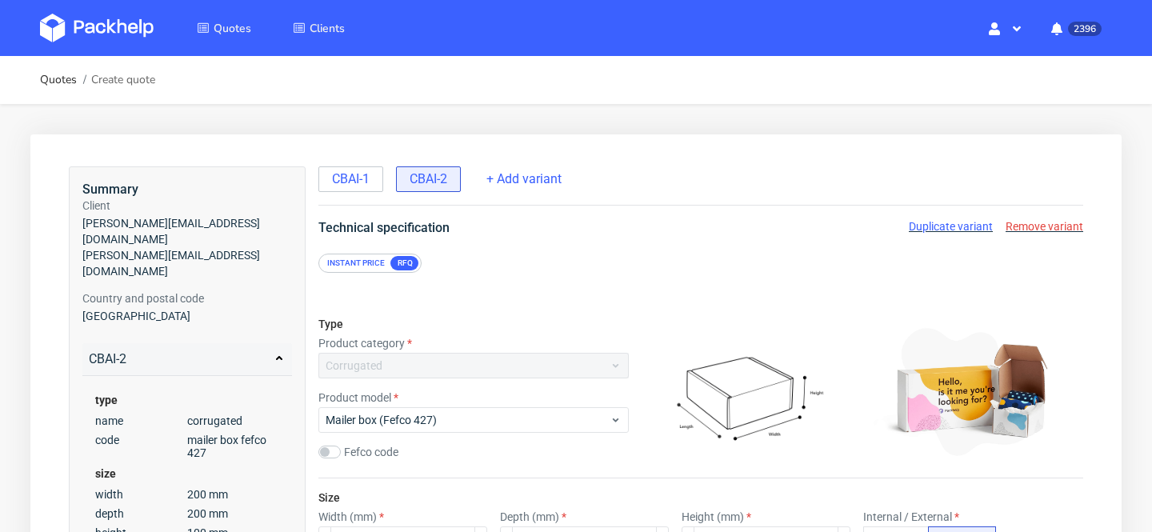
click at [969, 227] on span "Duplicate variant" at bounding box center [951, 226] width 84 height 13
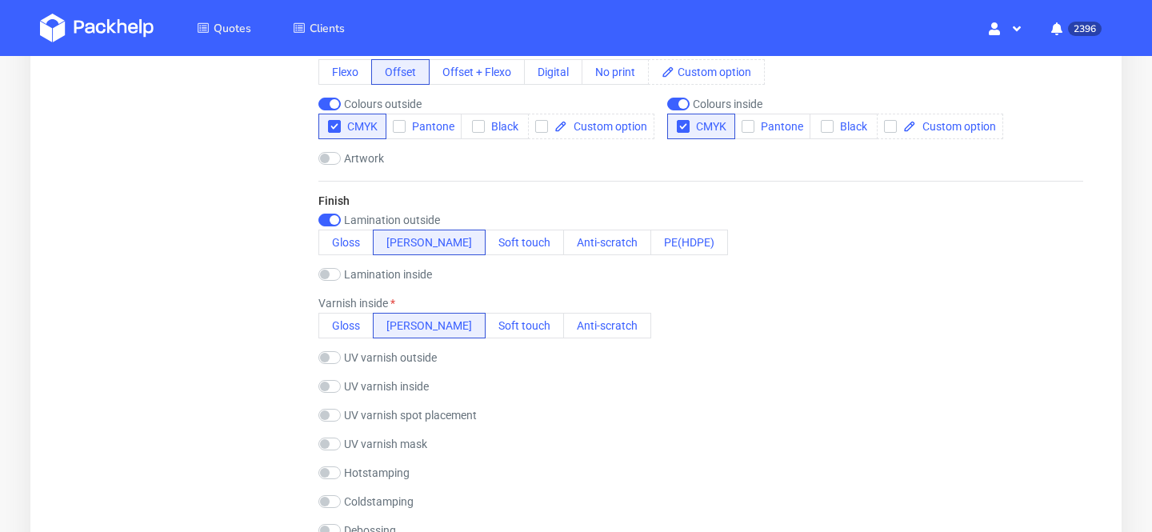
scroll to position [1077, 0]
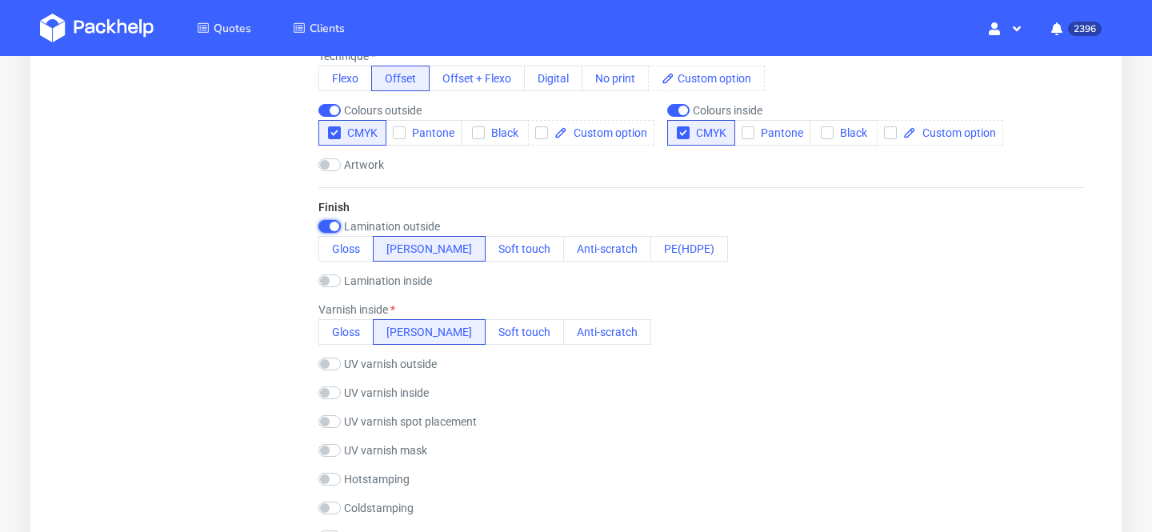
click at [334, 223] on input "checkbox" at bounding box center [329, 226] width 22 height 13
checkbox input "false"
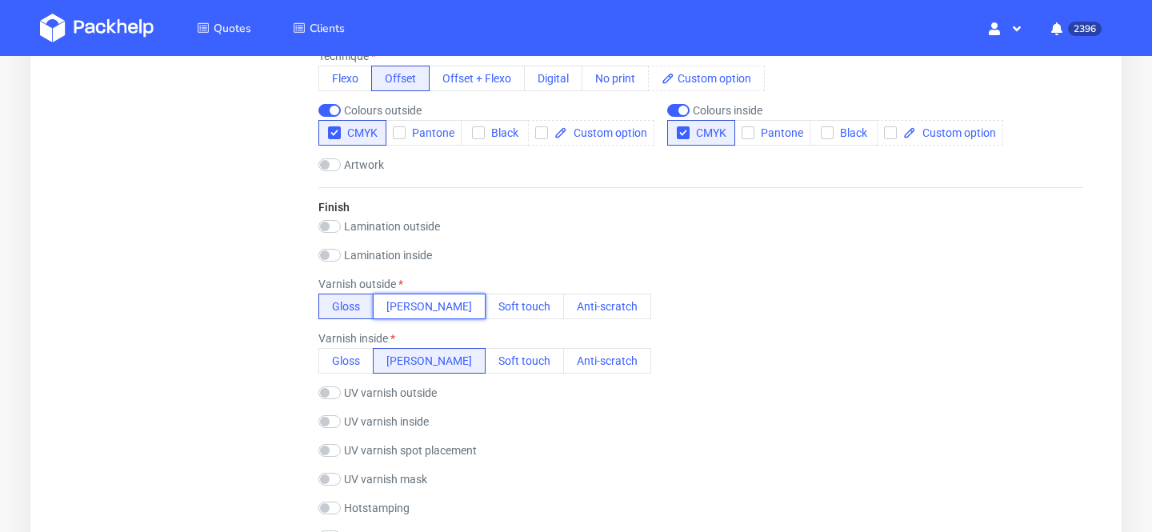
click at [407, 309] on button "Matt" at bounding box center [429, 307] width 113 height 26
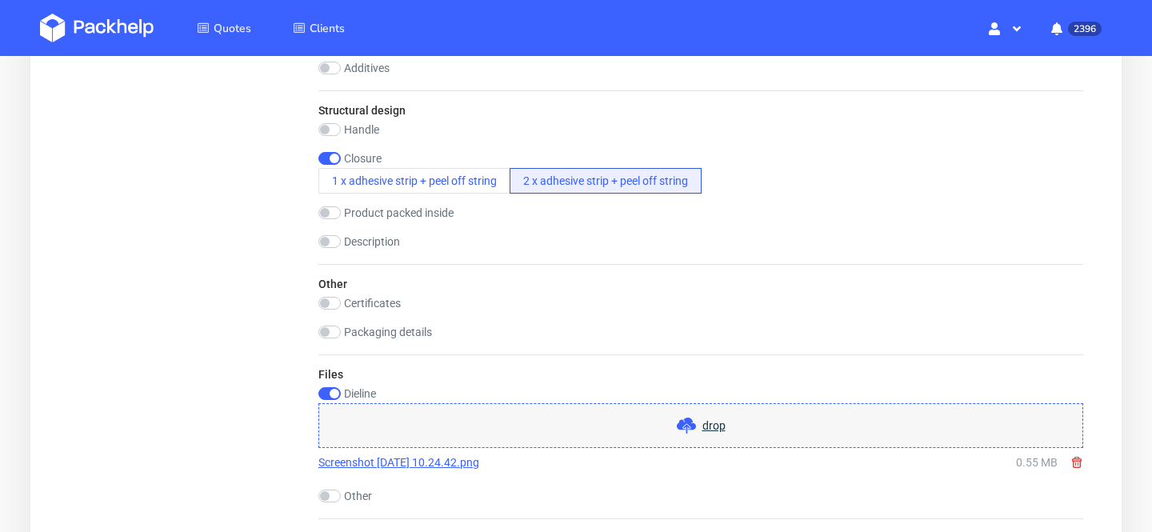
scroll to position [2149, 0]
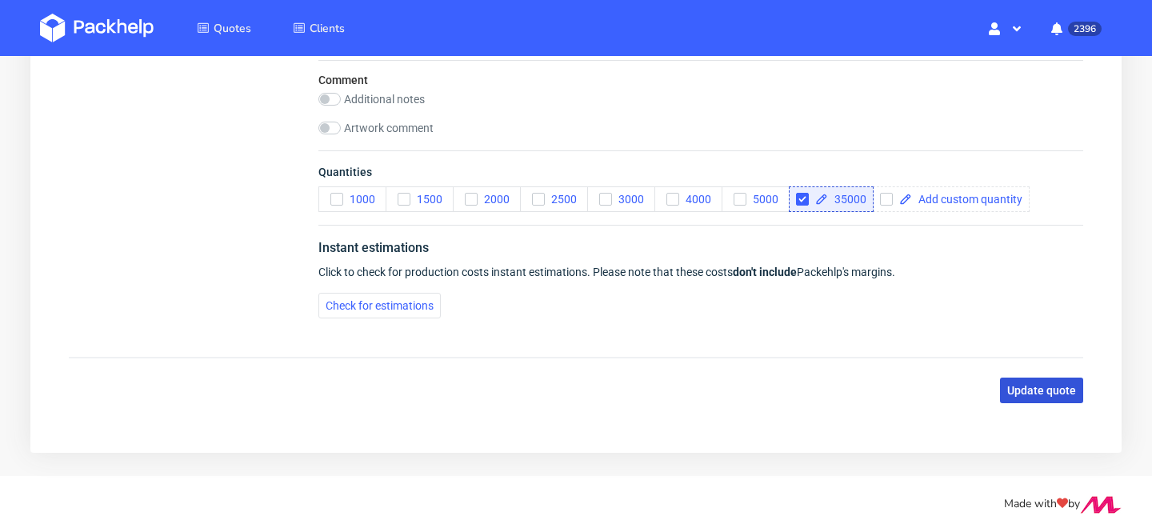
click at [1047, 389] on span "Update quote" at bounding box center [1041, 390] width 69 height 11
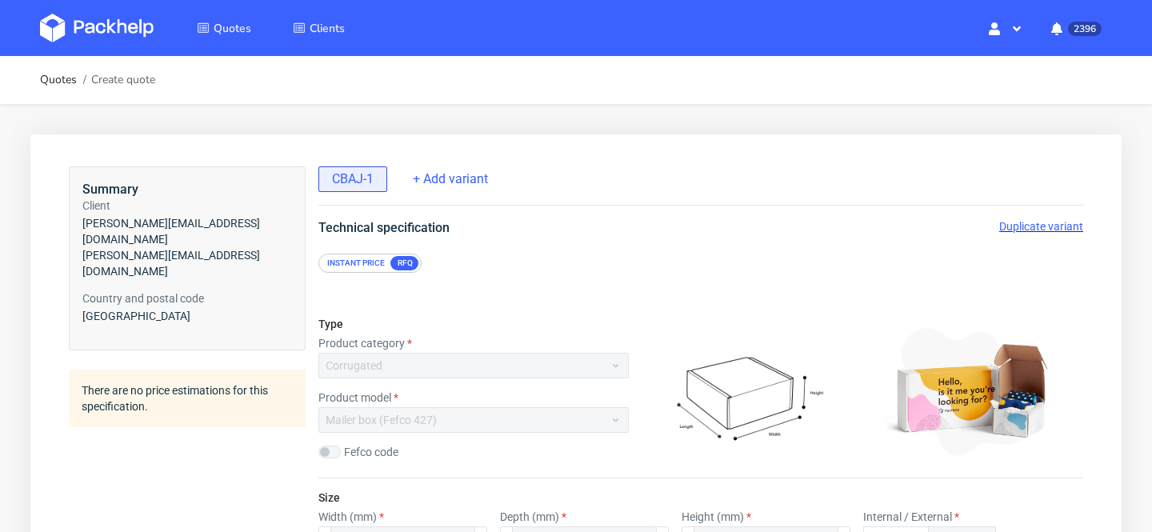
click at [1029, 226] on span "Duplicate variant" at bounding box center [1041, 226] width 84 height 13
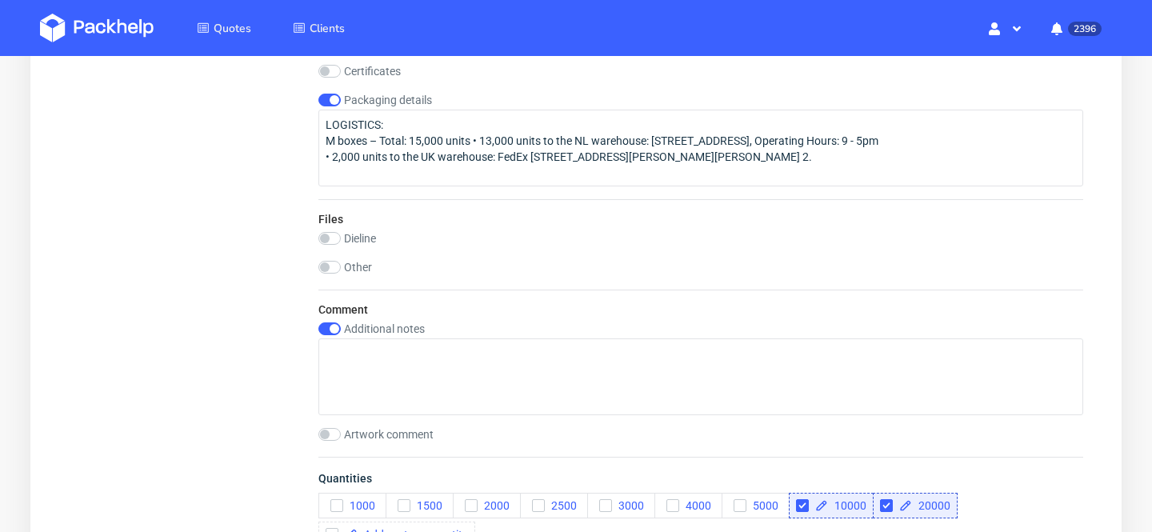
scroll to position [2229, 0]
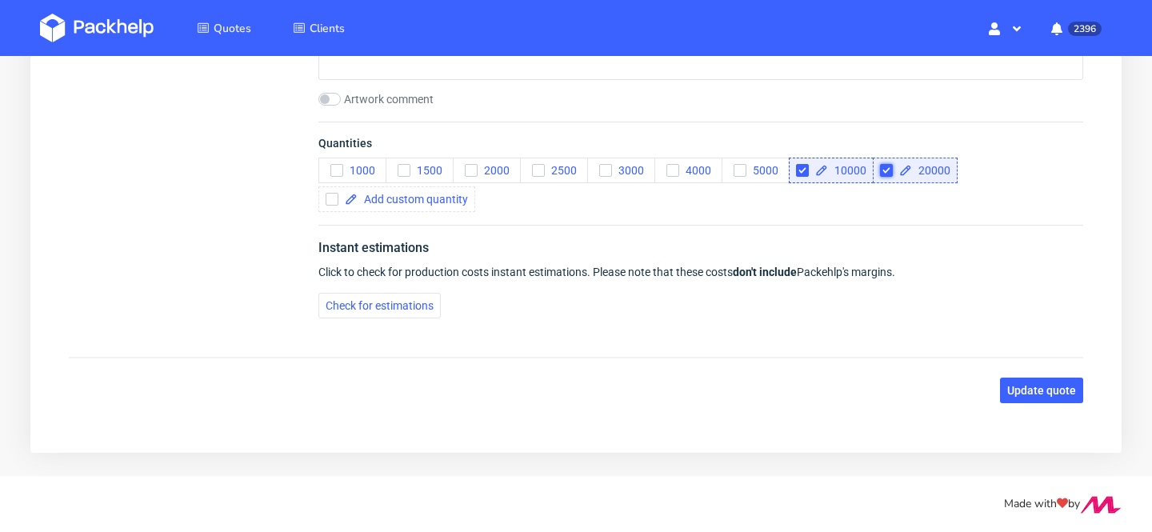
click at [886, 172] on input "checkbox" at bounding box center [886, 170] width 13 height 13
checkbox input "false"
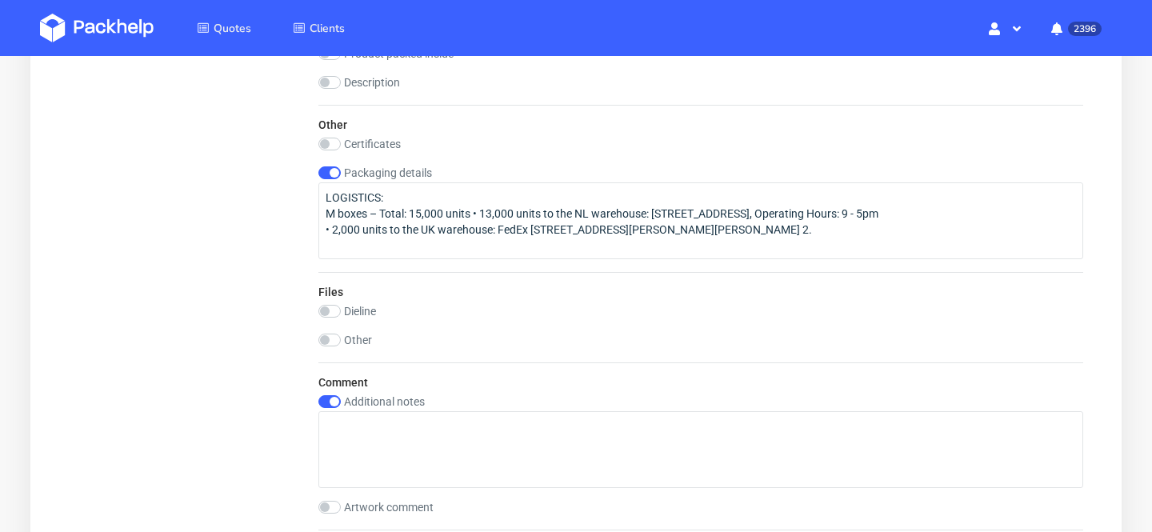
scroll to position [1823, 0]
click at [339, 310] on input "checkbox" at bounding box center [329, 308] width 22 height 13
checkbox input "true"
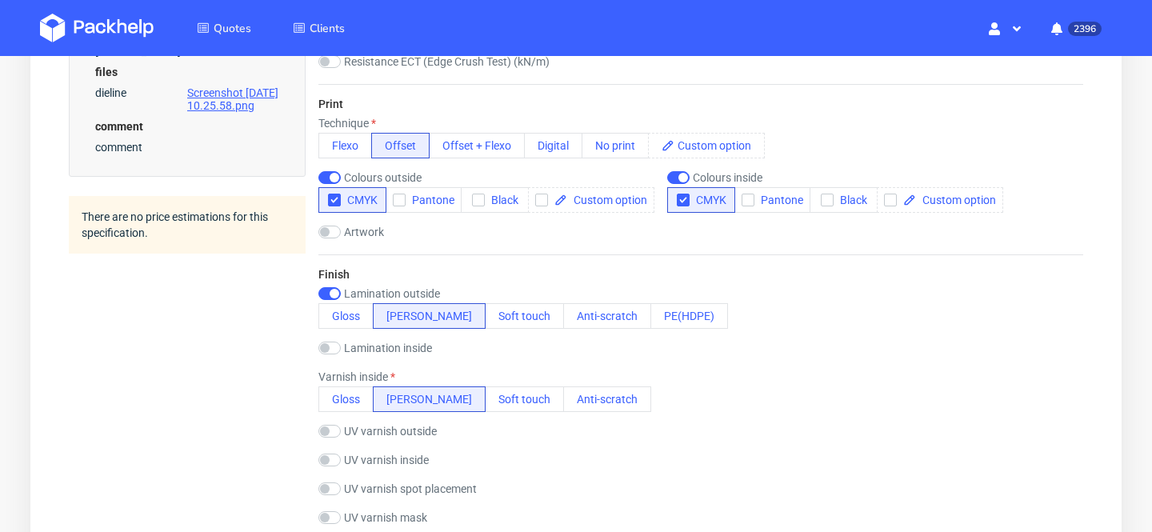
scroll to position [0, 0]
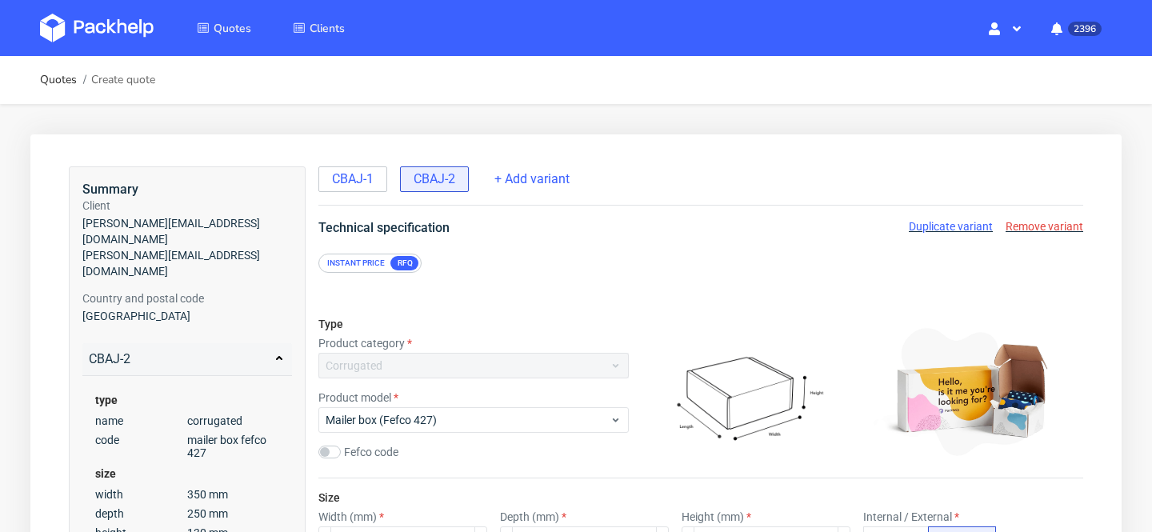
click at [945, 233] on div "Duplicate variant Remove variant" at bounding box center [996, 226] width 174 height 16
click at [942, 220] on span "Duplicate variant" at bounding box center [951, 226] width 84 height 13
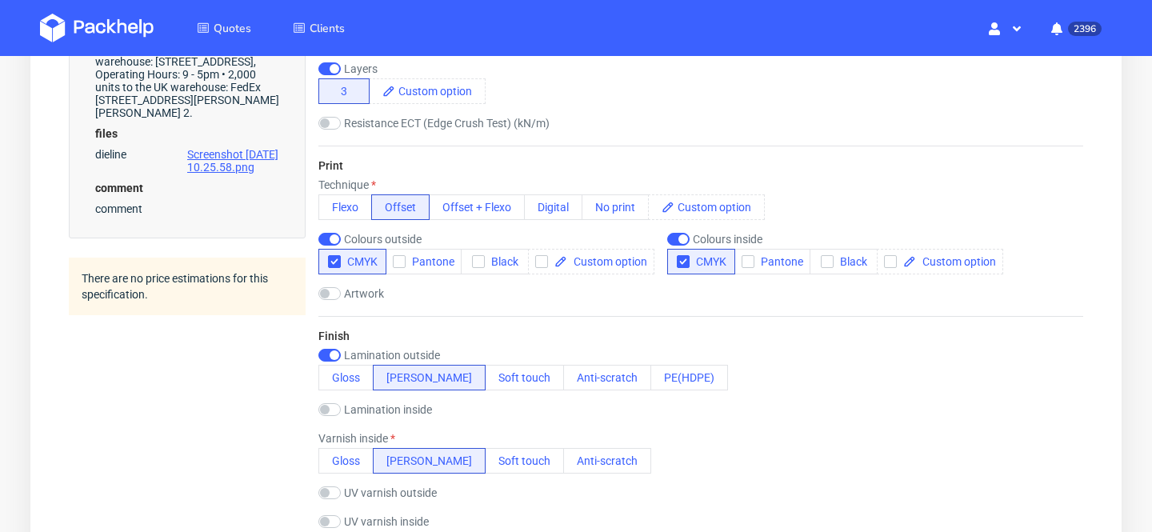
scroll to position [954, 0]
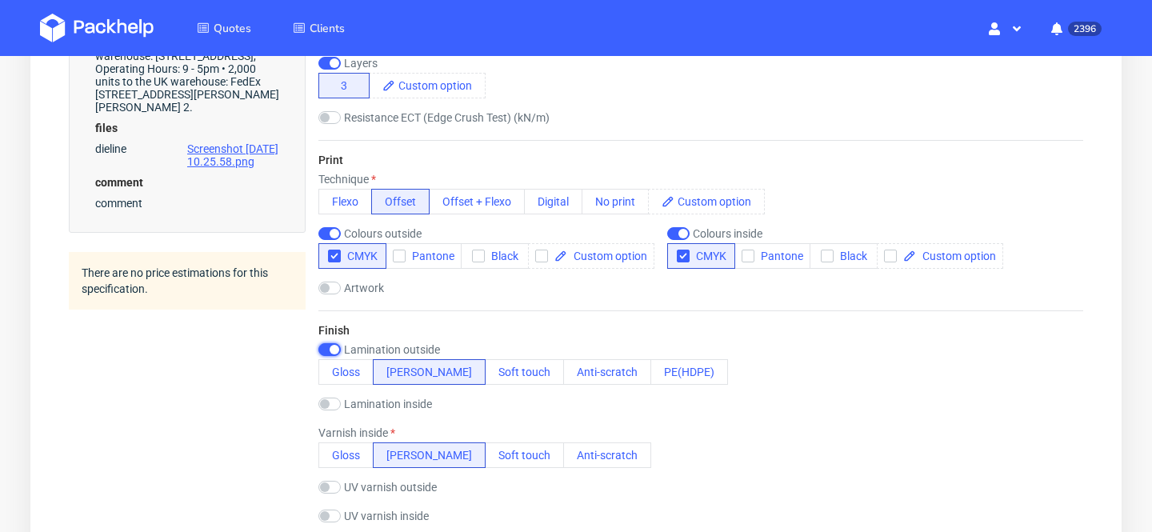
click at [332, 349] on input "checkbox" at bounding box center [329, 349] width 22 height 13
checkbox input "false"
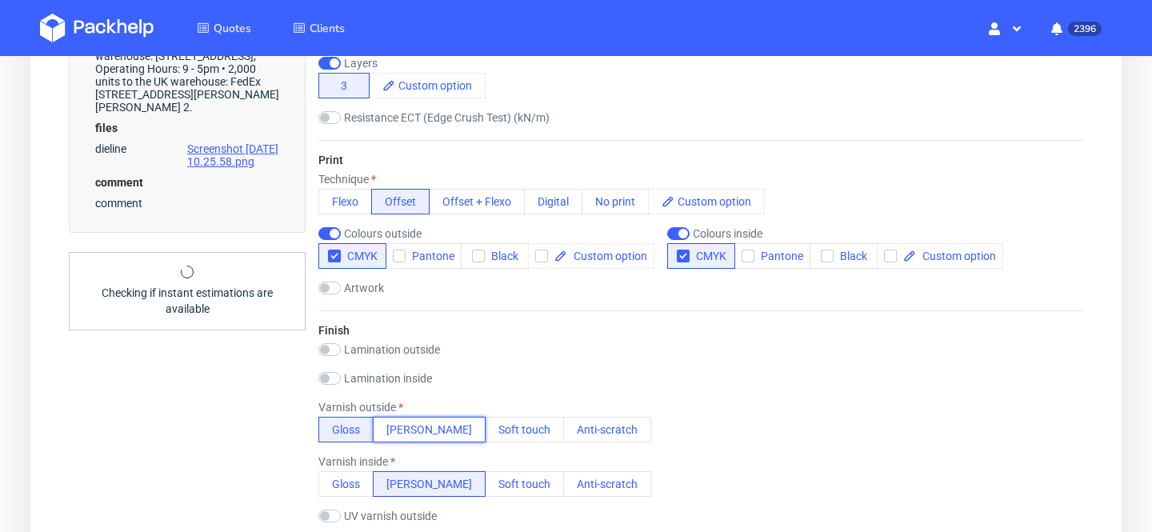
click at [399, 437] on button "[PERSON_NAME]" at bounding box center [429, 430] width 113 height 26
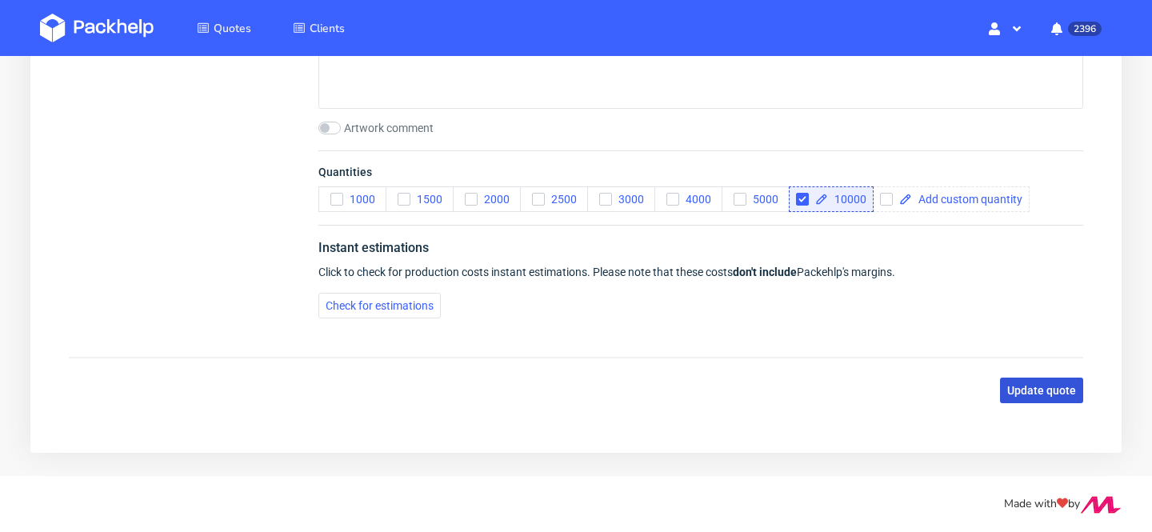
click at [1045, 390] on span "Update quote" at bounding box center [1041, 390] width 69 height 11
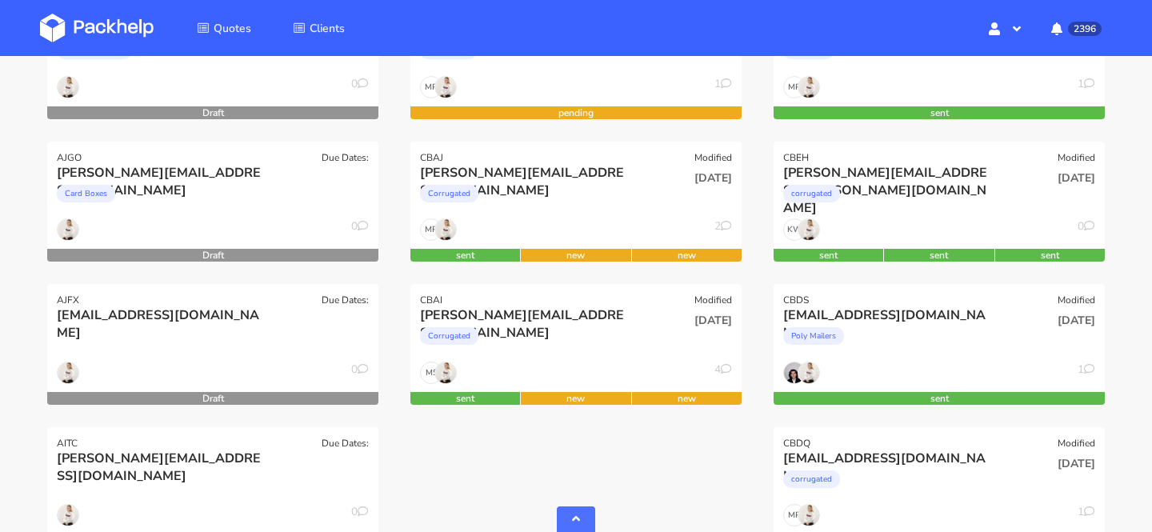
scroll to position [713, 0]
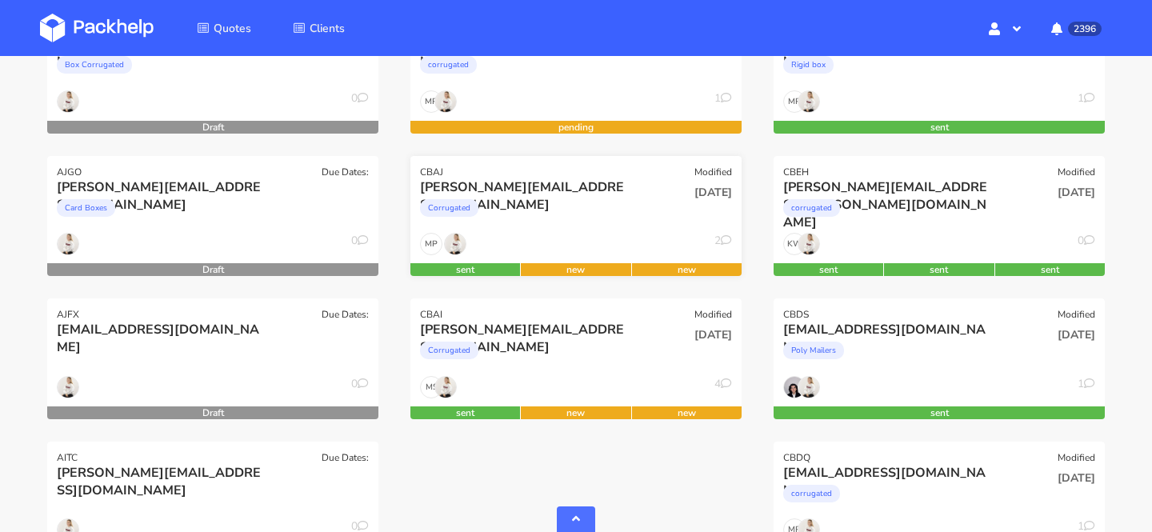
click at [563, 169] on div "CBAJ Modified" at bounding box center [575, 167] width 331 height 22
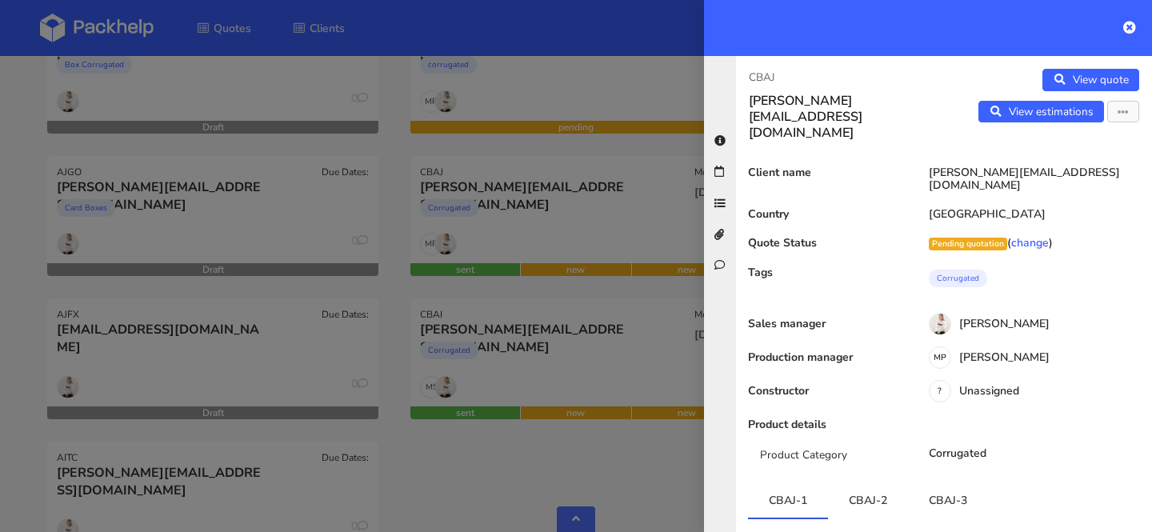
click at [759, 81] on p "CBAJ" at bounding box center [840, 78] width 182 height 18
copy p "CBAJ"
click at [554, 401] on div at bounding box center [576, 266] width 1152 height 532
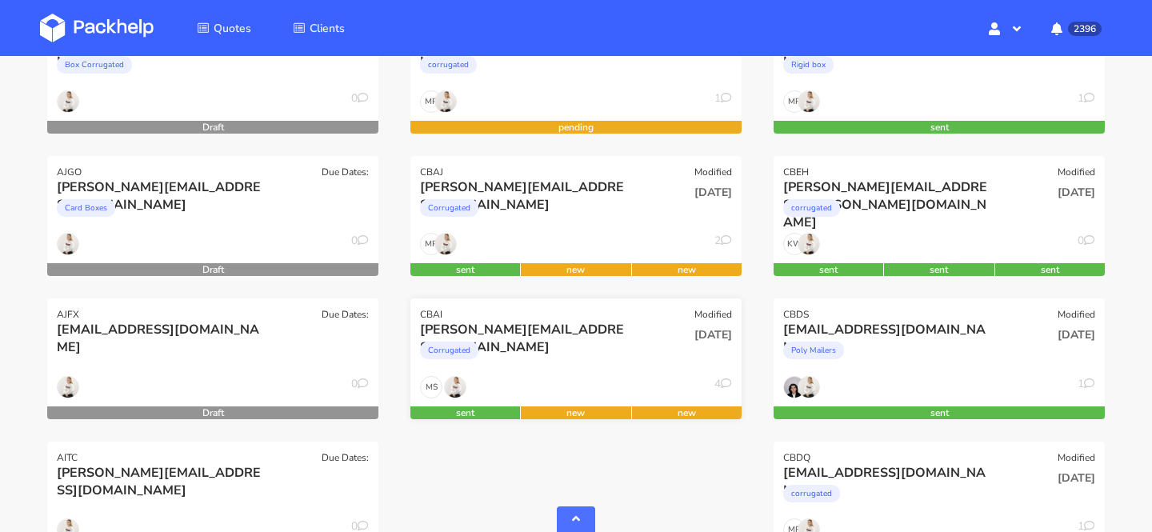
click at [567, 358] on div "Corrugated" at bounding box center [526, 354] width 212 height 32
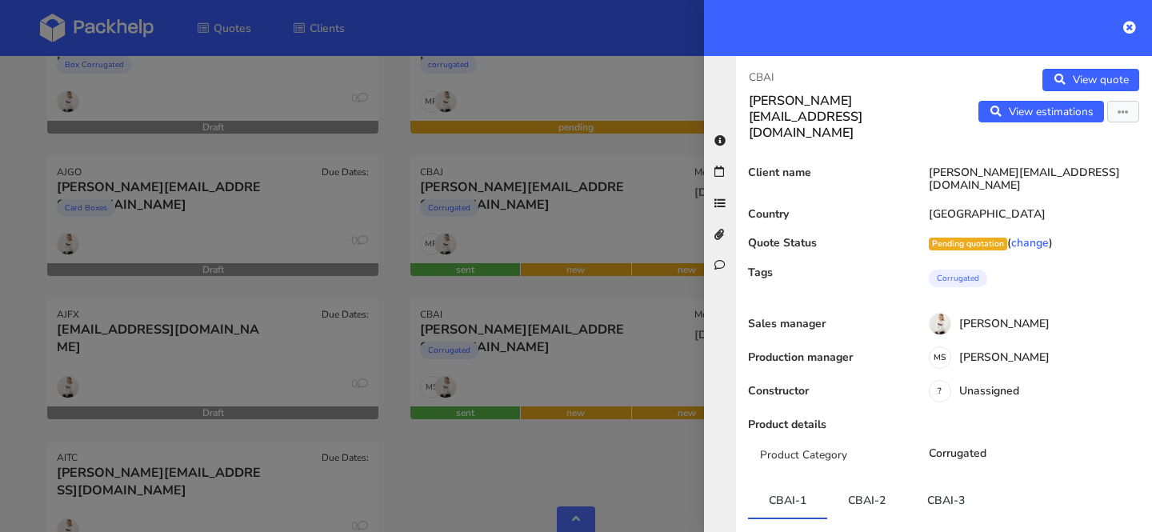
click at [761, 73] on p "CBAI" at bounding box center [840, 78] width 182 height 18
copy p "CBAI"
click at [362, 510] on div at bounding box center [576, 266] width 1152 height 532
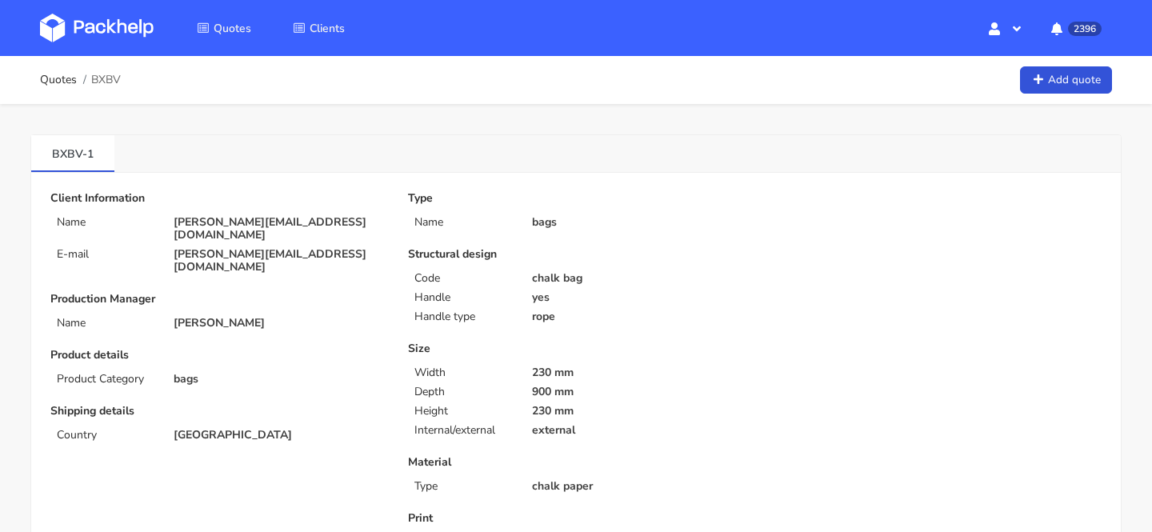
click at [109, 82] on span "BXBV" at bounding box center [106, 80] width 30 height 13
copy span "BXBV"
click at [81, 30] on img at bounding box center [97, 28] width 114 height 29
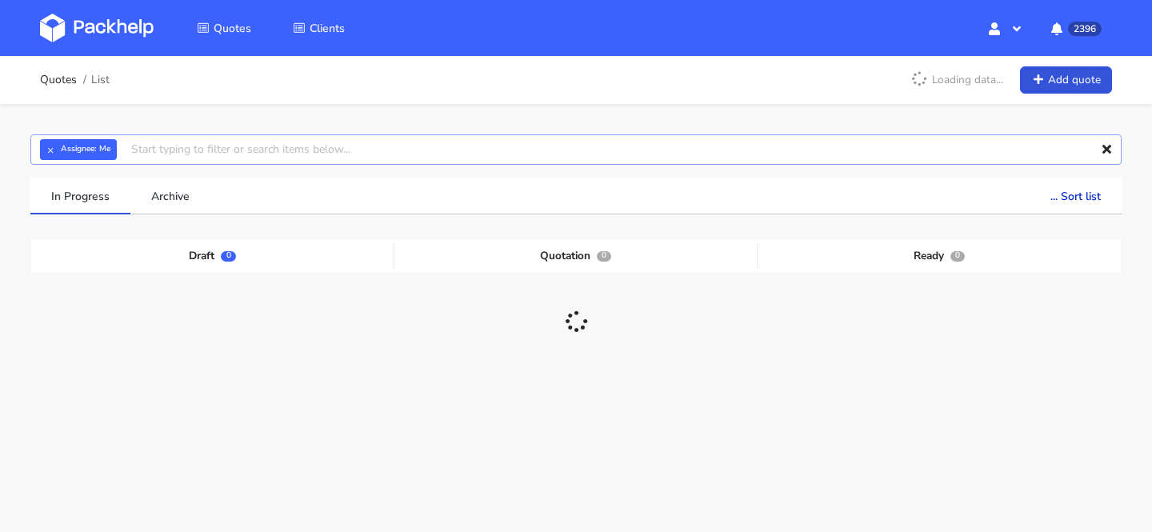
click at [491, 158] on input "text" at bounding box center [575, 149] width 1091 height 30
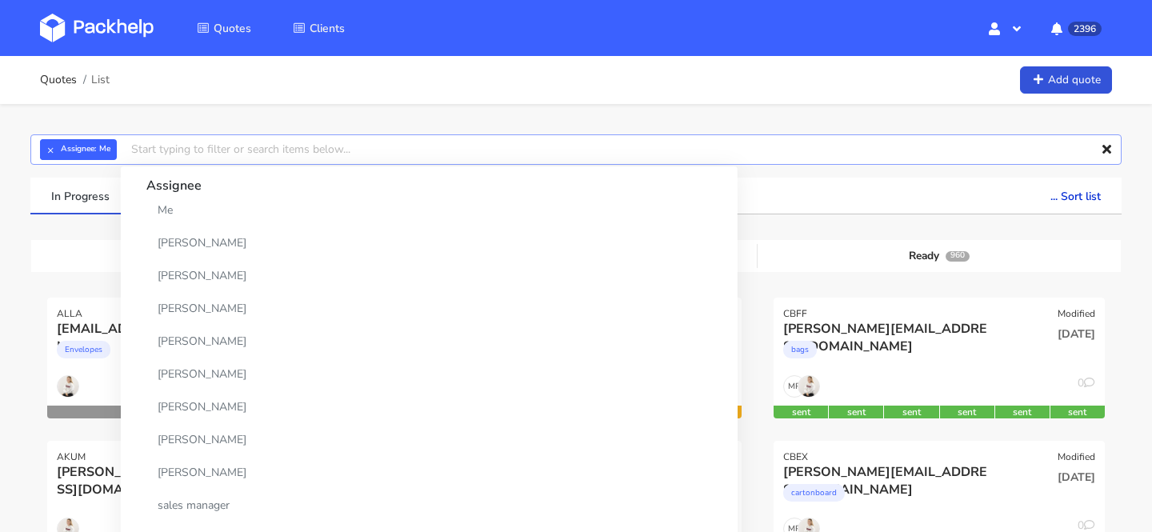
paste input "BXBV"
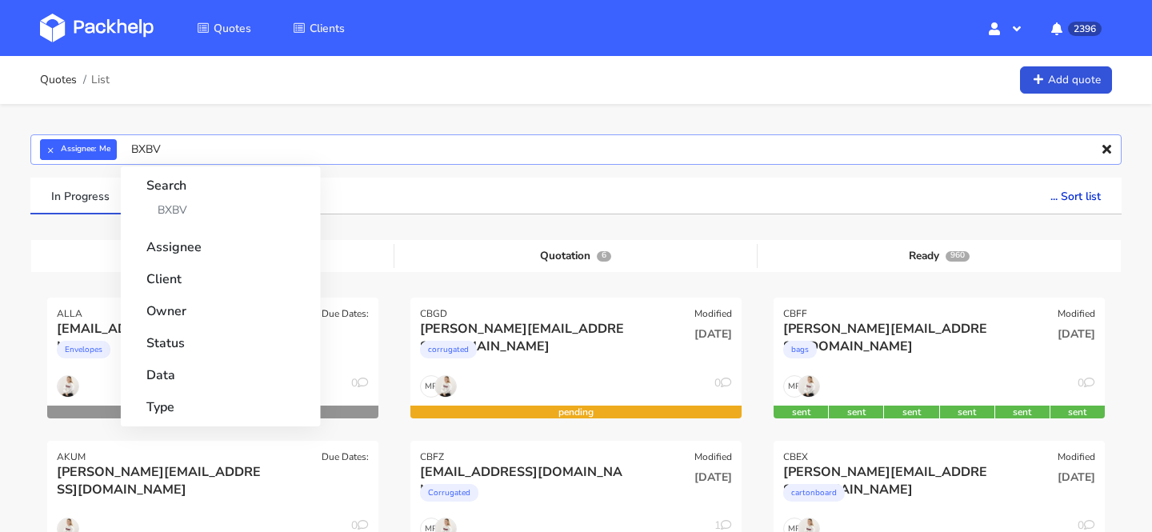
type input "BXBV"
click at [295, 210] on div "Search BXBV" at bounding box center [220, 197] width 187 height 62
click at [264, 210] on link "BXBV" at bounding box center [220, 210] width 149 height 30
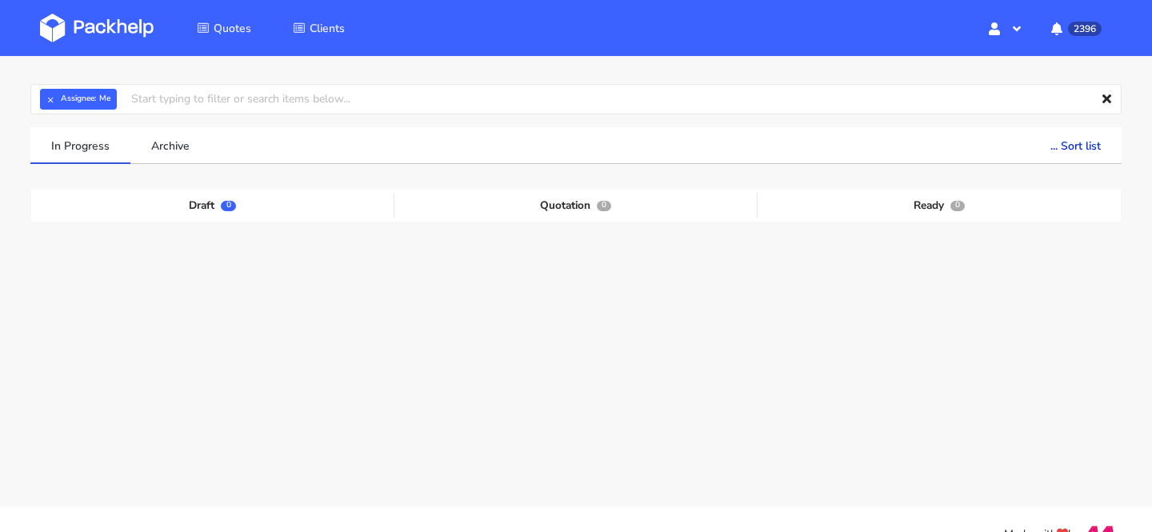
scroll to position [81, 0]
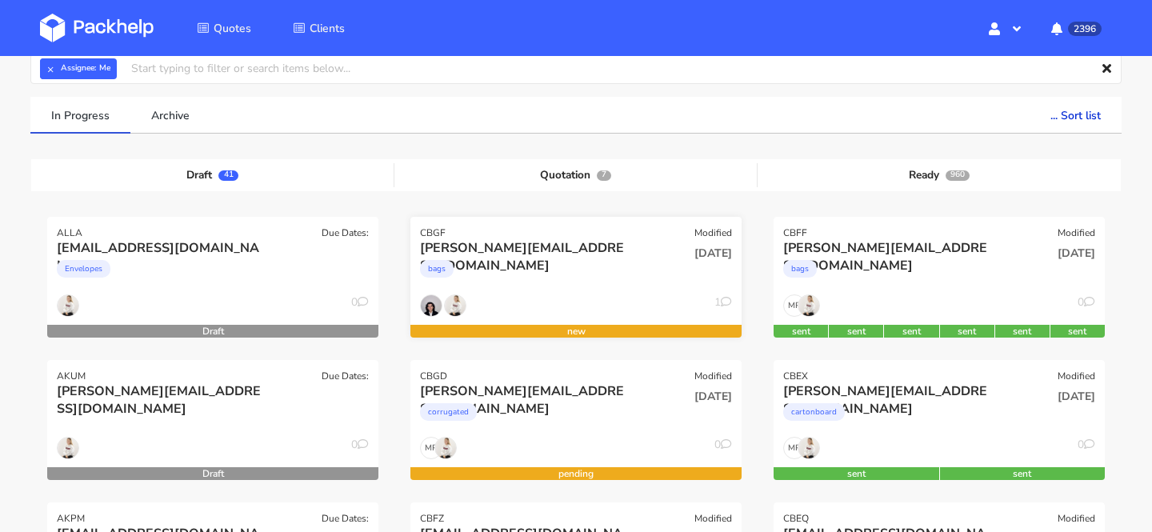
click at [546, 266] on div "bags" at bounding box center [526, 273] width 212 height 32
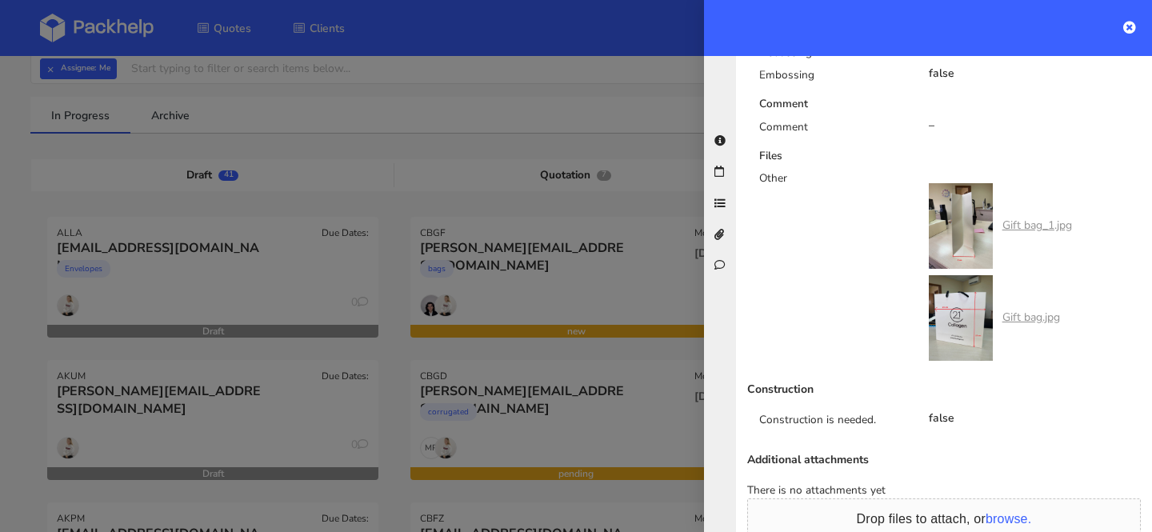
scroll to position [1224, 0]
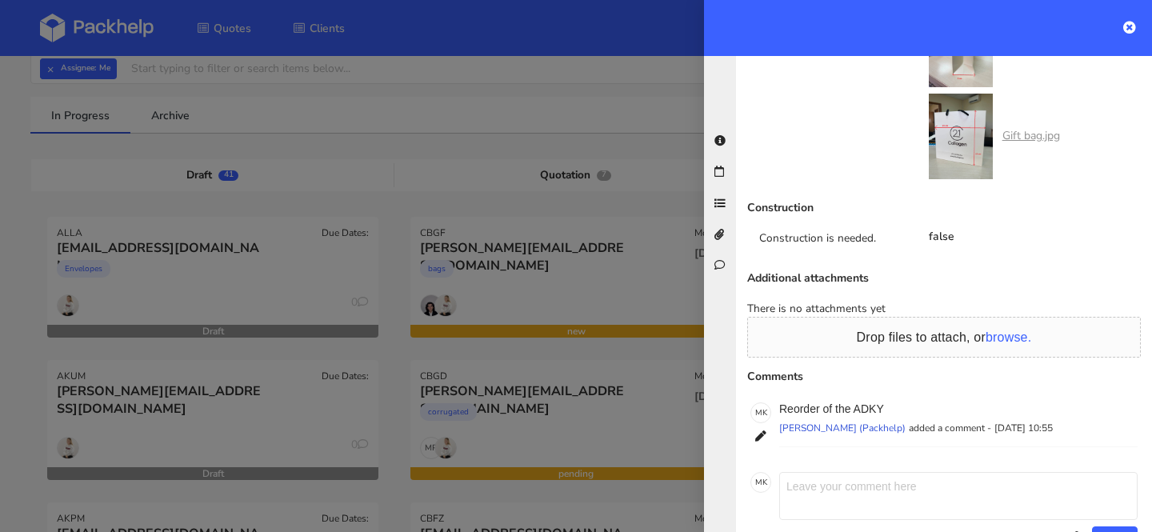
click at [602, 342] on div at bounding box center [576, 266] width 1152 height 532
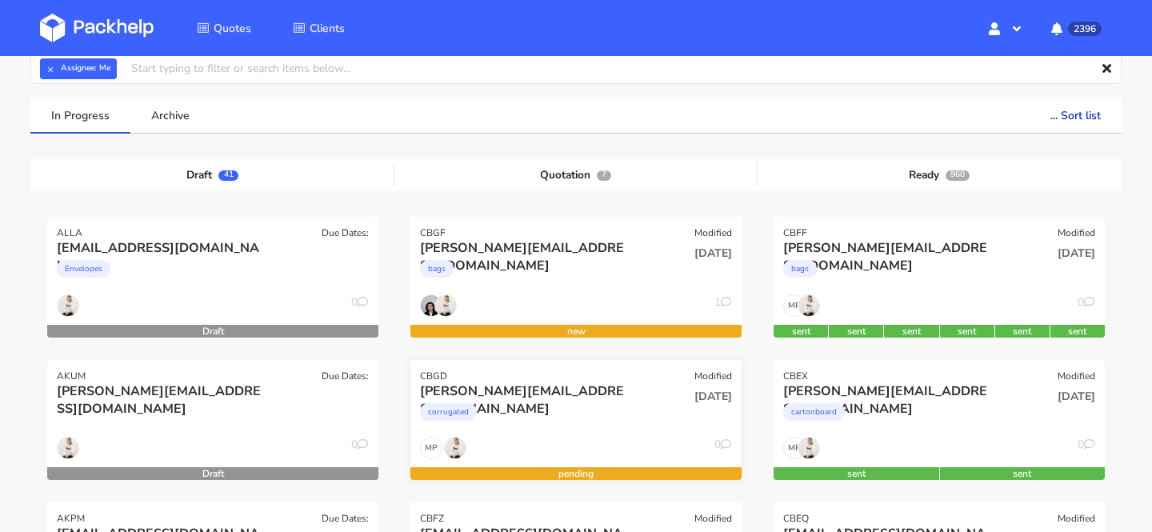
click at [609, 438] on div "MP 0" at bounding box center [575, 452] width 331 height 30
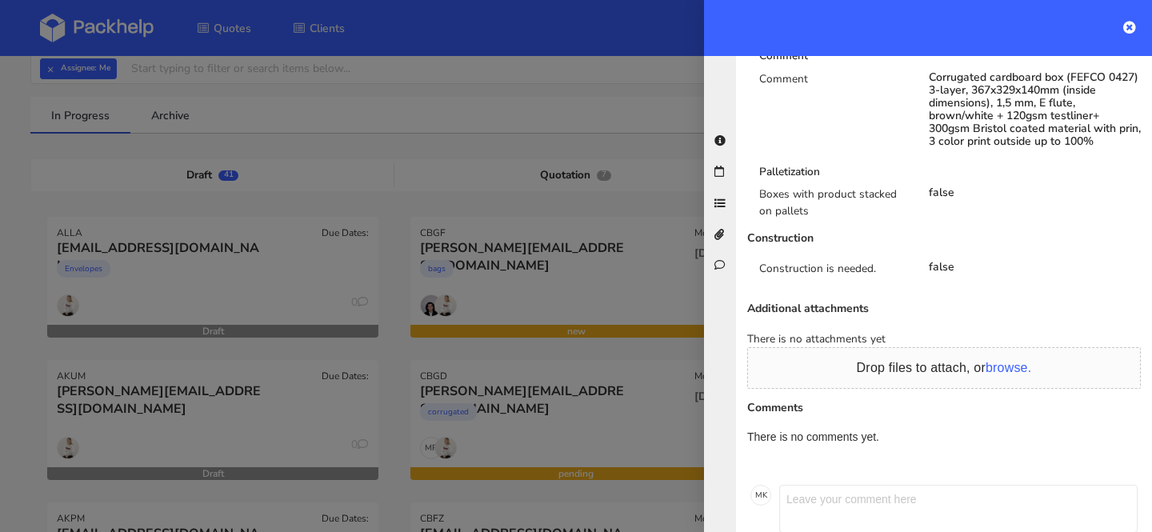
scroll to position [0, 0]
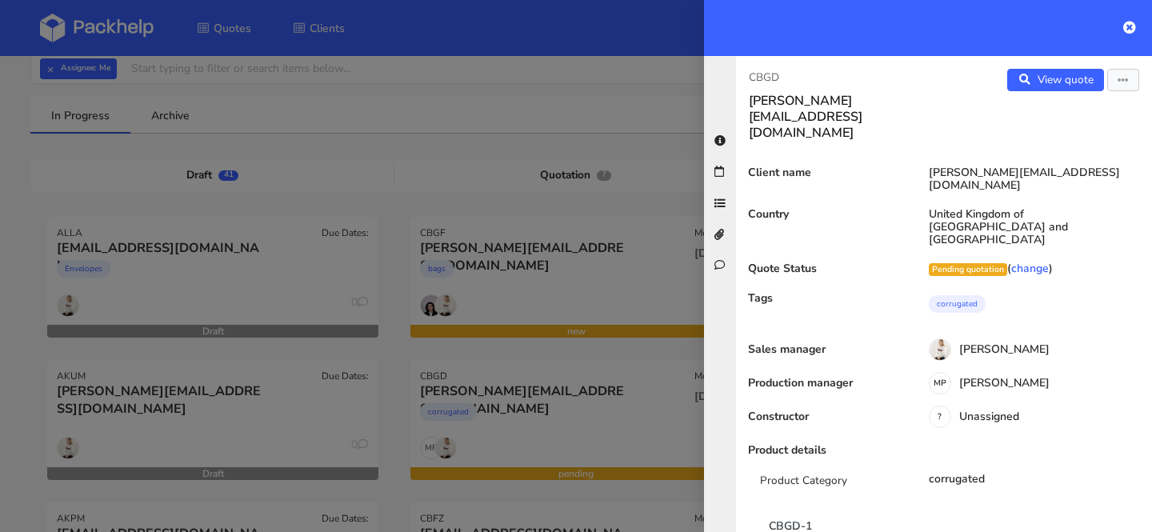
click at [1117, 61] on div "CBGD james@naturaltreats.eu View quote Edit quote Client name james@naturaltrea…" at bounding box center [944, 294] width 416 height 476
click at [1117, 87] on button "button" at bounding box center [1123, 80] width 32 height 22
click at [1068, 110] on link "Edit quote" at bounding box center [1071, 113] width 141 height 26
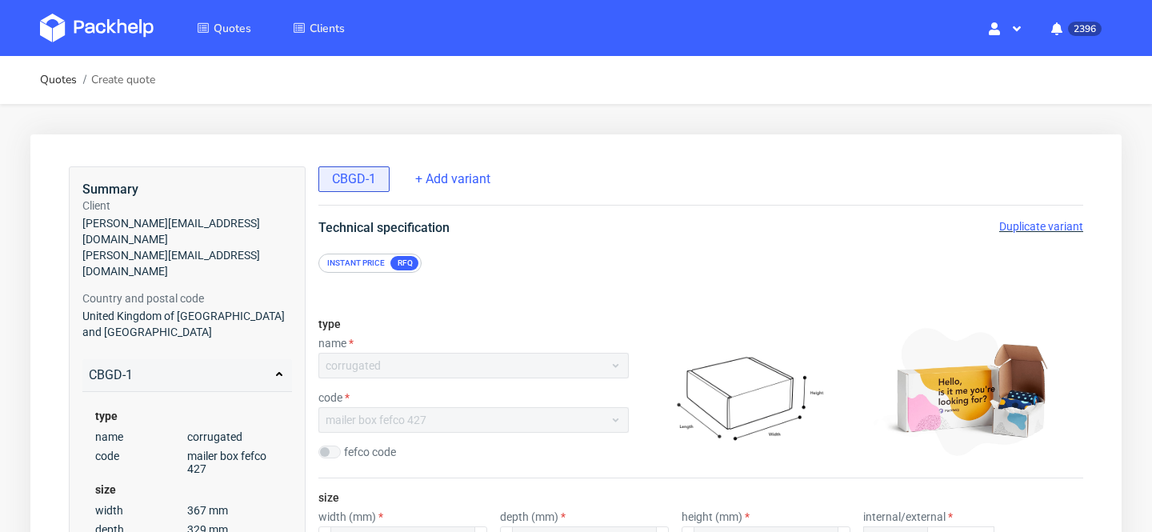
click at [1039, 236] on div "Technical specification Duplicate variant" at bounding box center [700, 227] width 829 height 19
click at [1034, 227] on span "Duplicate variant" at bounding box center [1041, 226] width 84 height 13
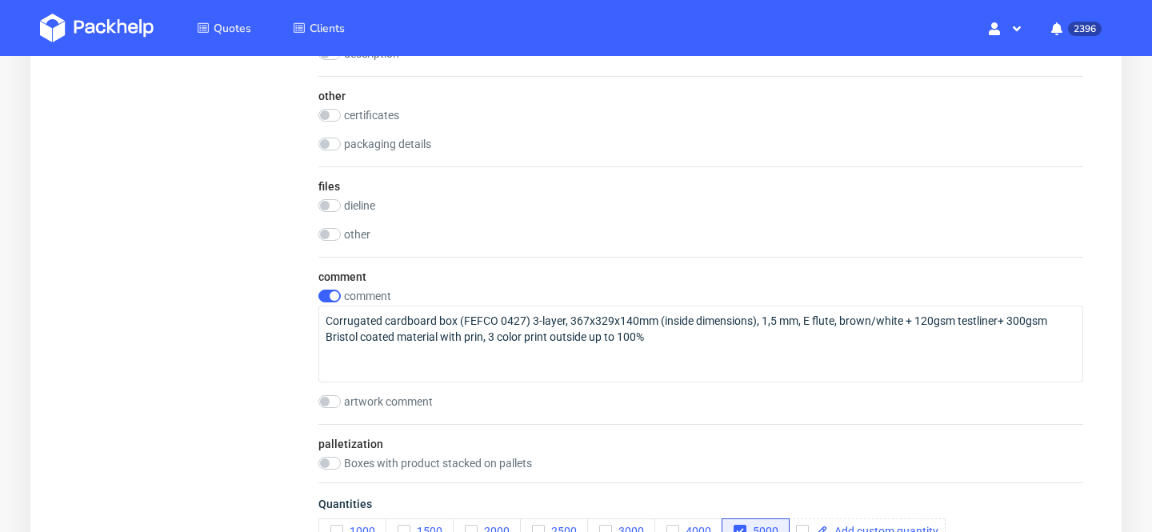
scroll to position [2223, 0]
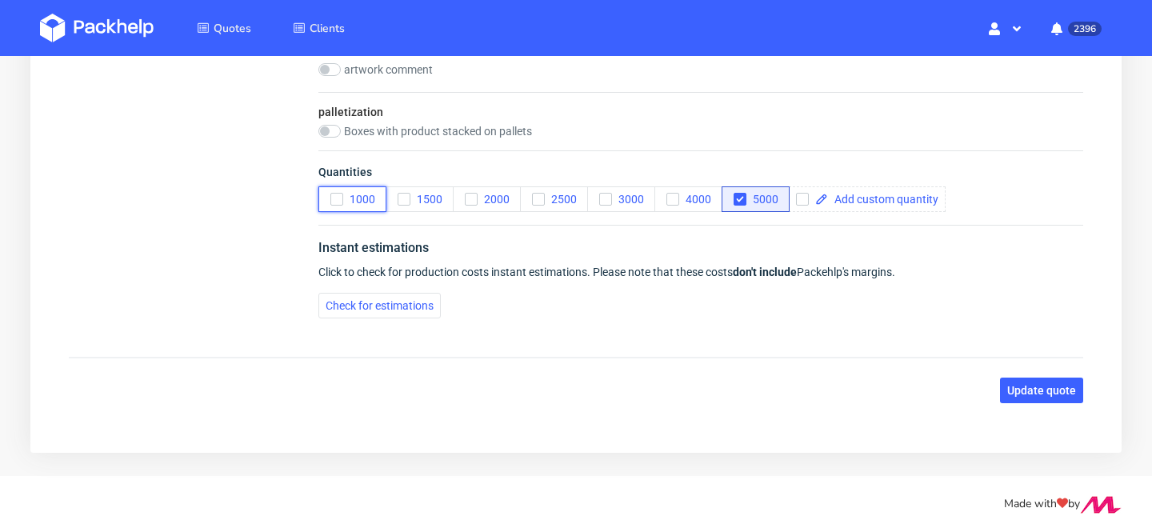
click at [338, 201] on icon "button" at bounding box center [336, 199] width 11 height 11
click at [753, 209] on button "5000" at bounding box center [756, 199] width 68 height 26
click at [1029, 385] on span "Update quote" at bounding box center [1041, 390] width 69 height 11
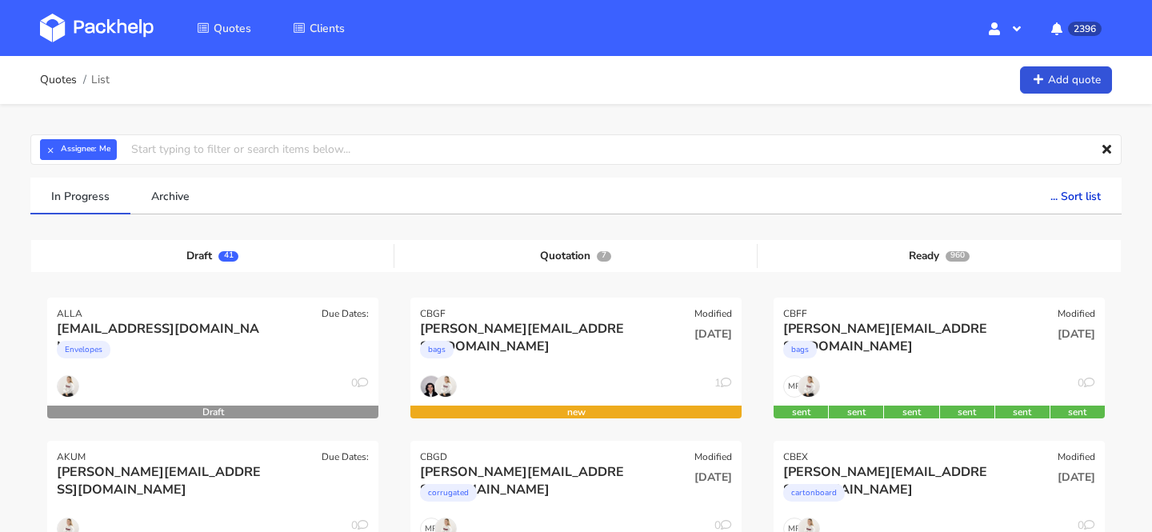
scroll to position [270, 0]
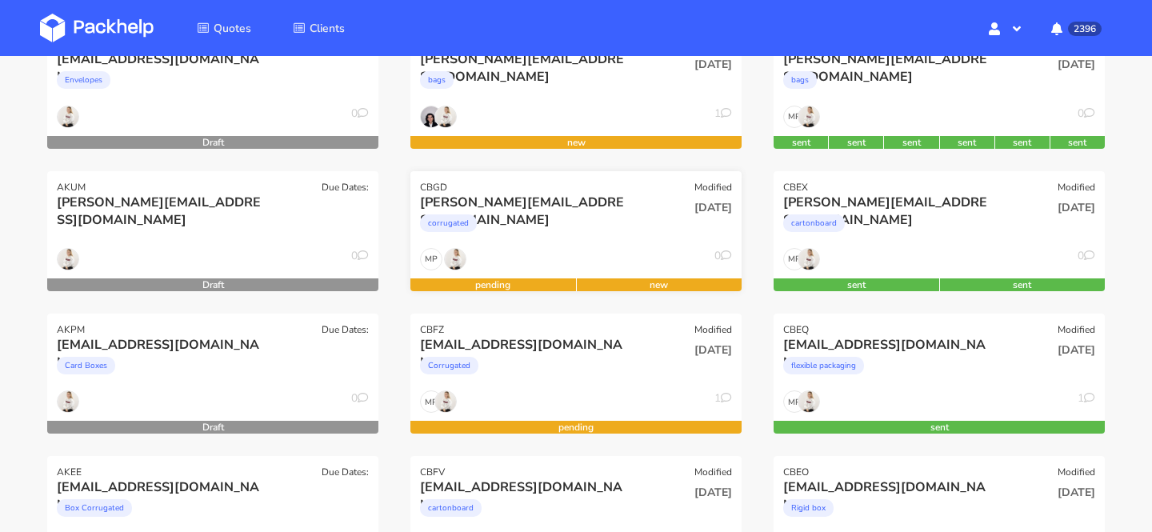
click at [543, 218] on div "corrugated" at bounding box center [526, 227] width 212 height 32
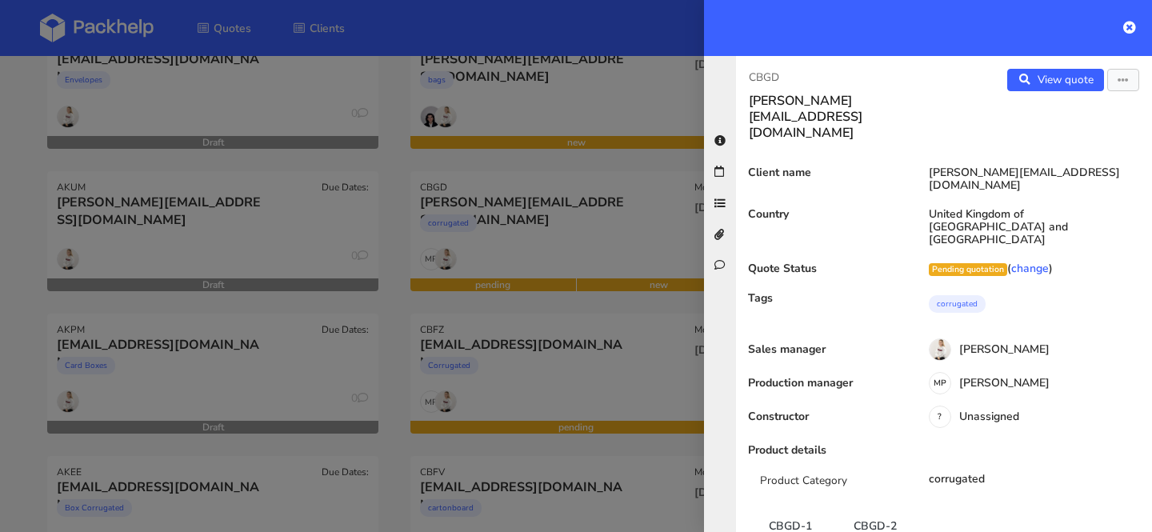
scroll to position [1132, 0]
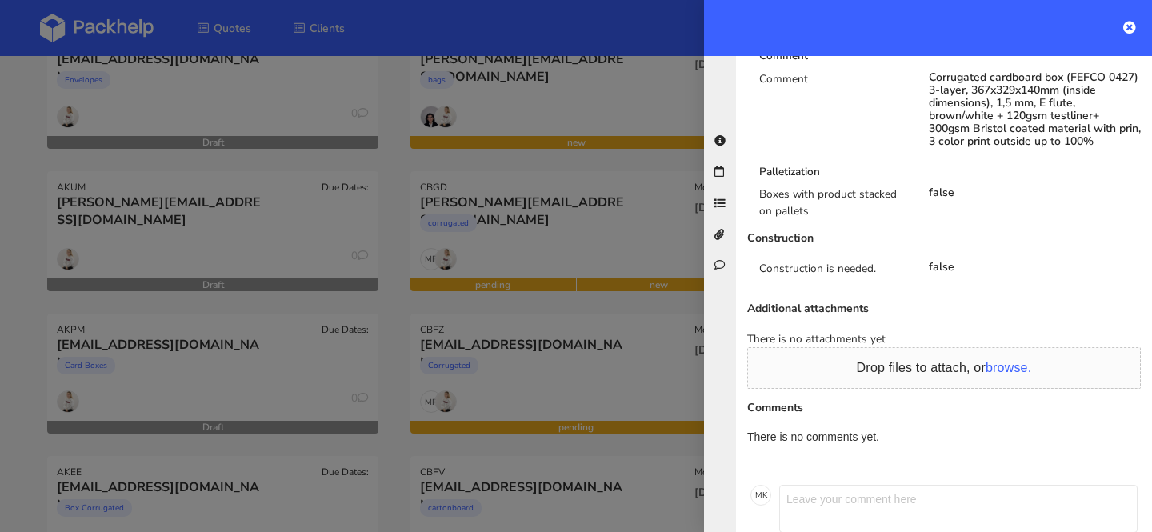
click at [880, 485] on textarea at bounding box center [958, 509] width 358 height 48
paste textarea "We currently pay 1.1842 for this box. Can you beat the price"
click at [906, 485] on textarea "We currently pay 1.1842 for this box. Can you beat the price?" at bounding box center [958, 509] width 358 height 48
click at [1119, 485] on textarea "We currently pay 1.1842£ for this box. Can you beat the price?" at bounding box center [958, 509] width 358 height 48
type textarea "We currently pay 1.1842£ for this box. Can you beat the price?"
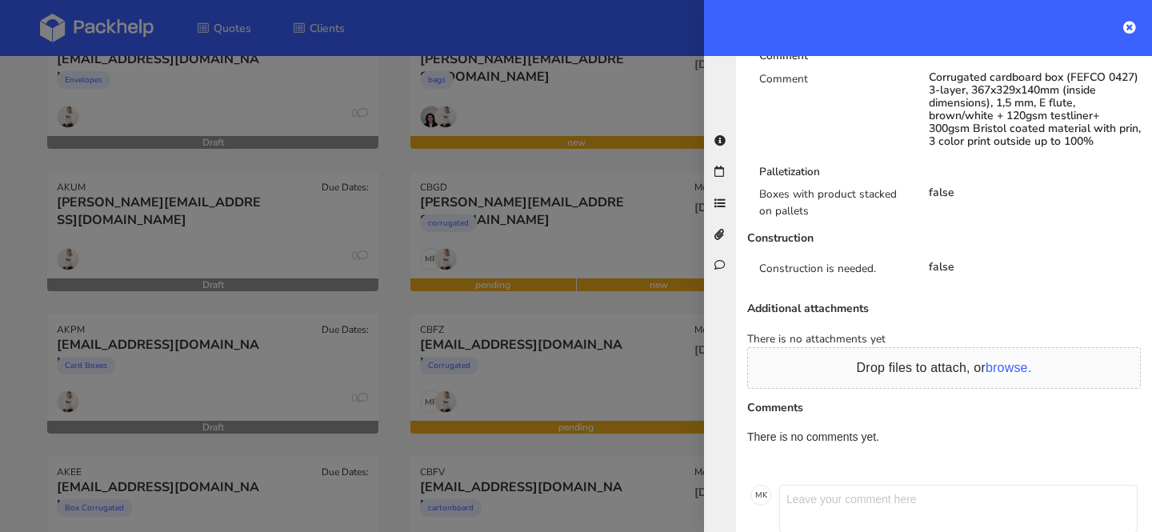
click at [386, 286] on div at bounding box center [576, 266] width 1152 height 532
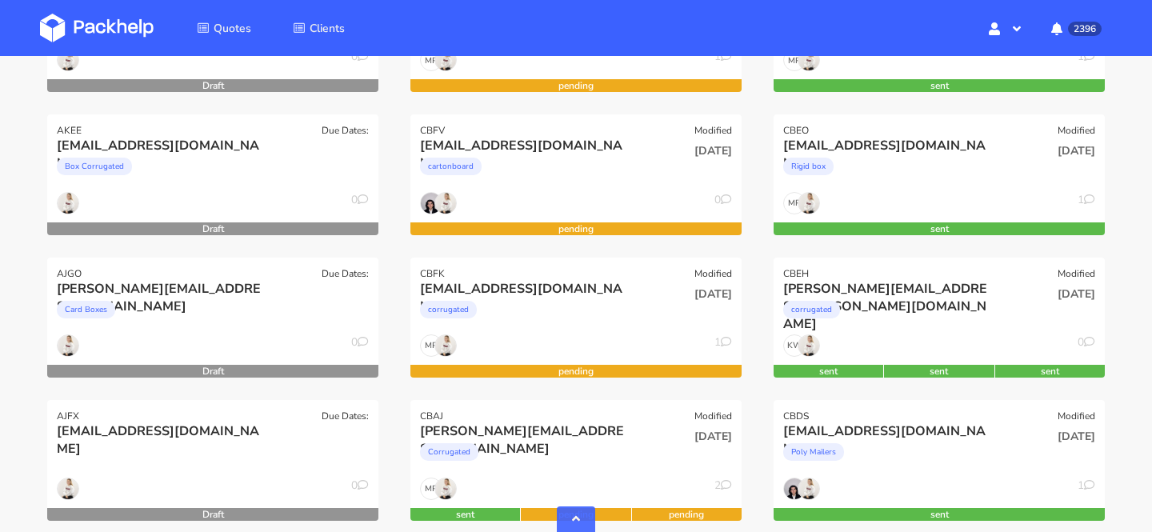
scroll to position [614, 0]
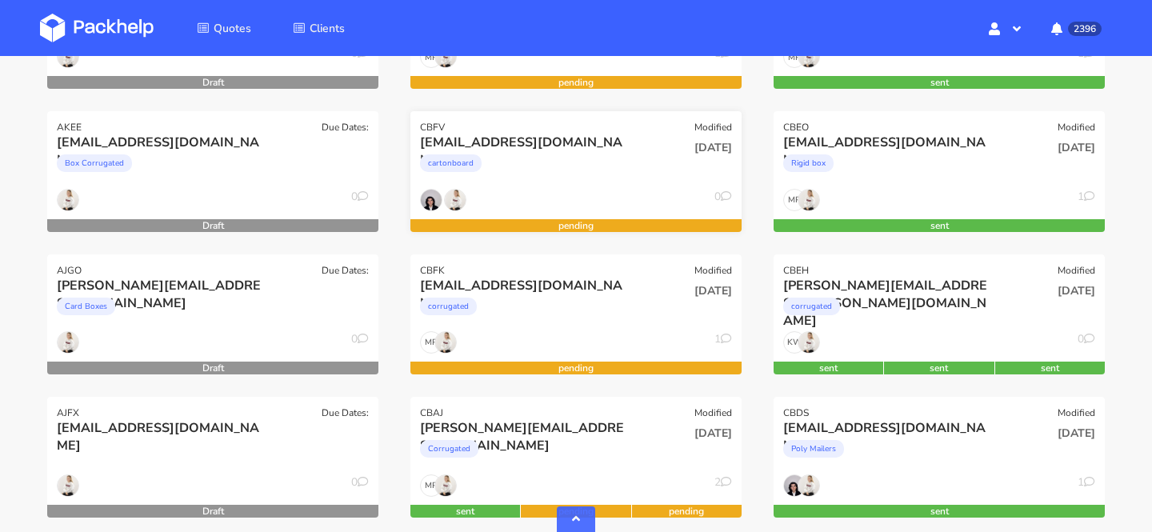
click at [546, 190] on div "0" at bounding box center [575, 204] width 331 height 30
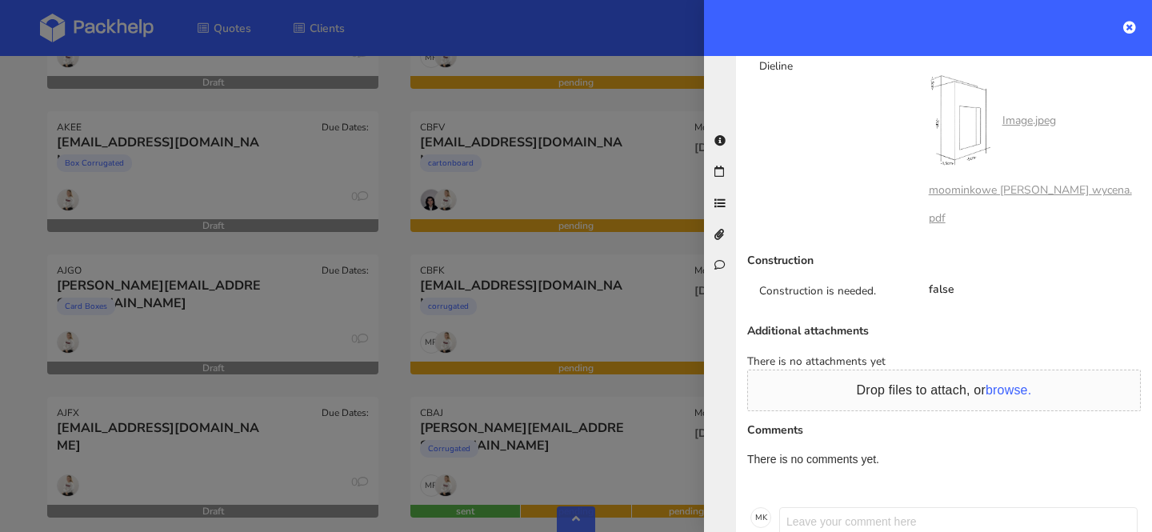
scroll to position [0, 0]
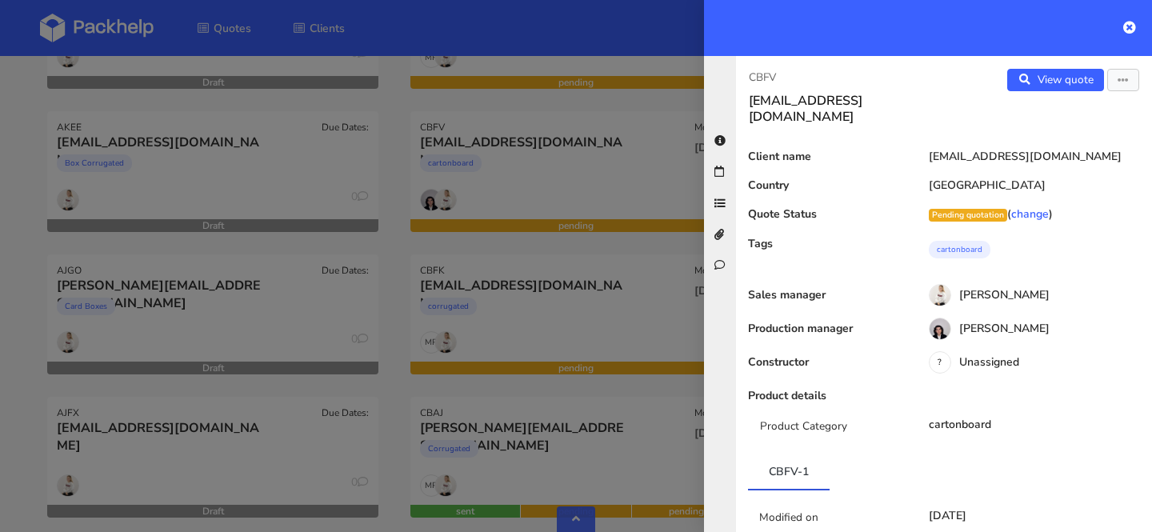
click at [768, 81] on p "CBFV" at bounding box center [840, 78] width 182 height 18
click at [482, 345] on div at bounding box center [576, 266] width 1152 height 532
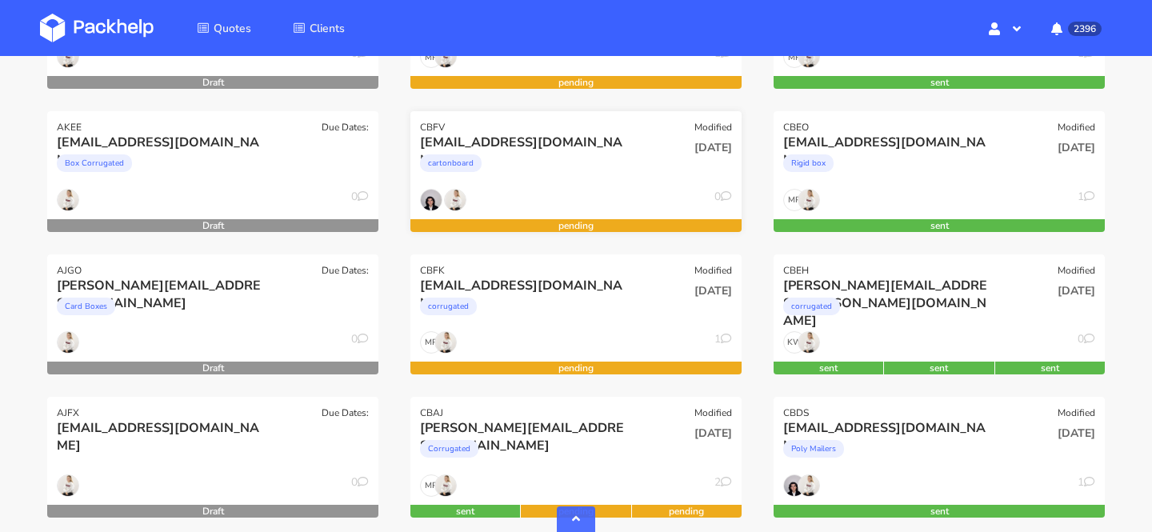
click at [622, 170] on div "cartonboard" at bounding box center [526, 167] width 212 height 32
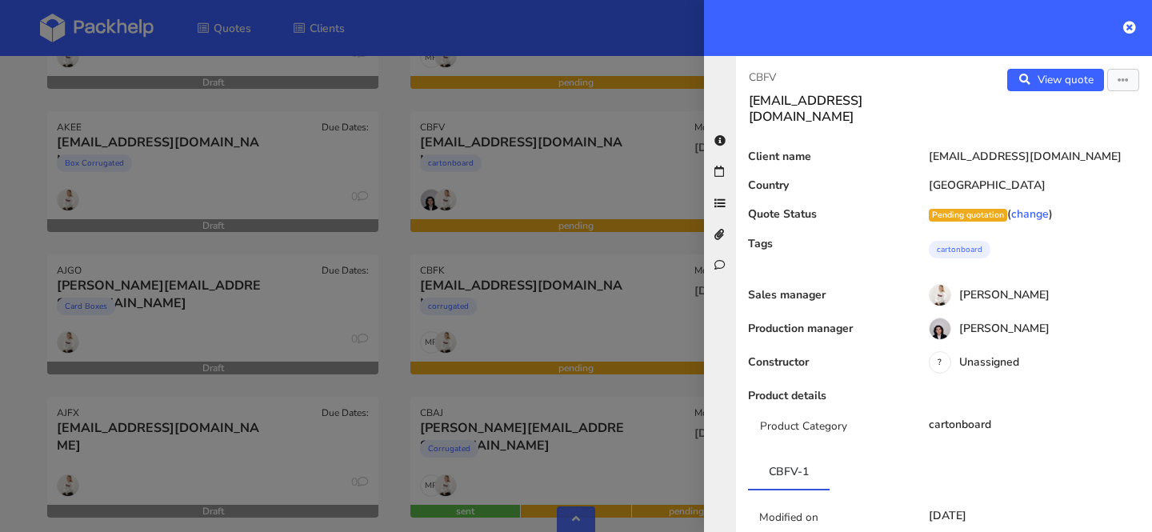
click at [764, 77] on p "CBFV" at bounding box center [840, 78] width 182 height 18
copy p "CBFV"
click at [358, 273] on div at bounding box center [576, 266] width 1152 height 532
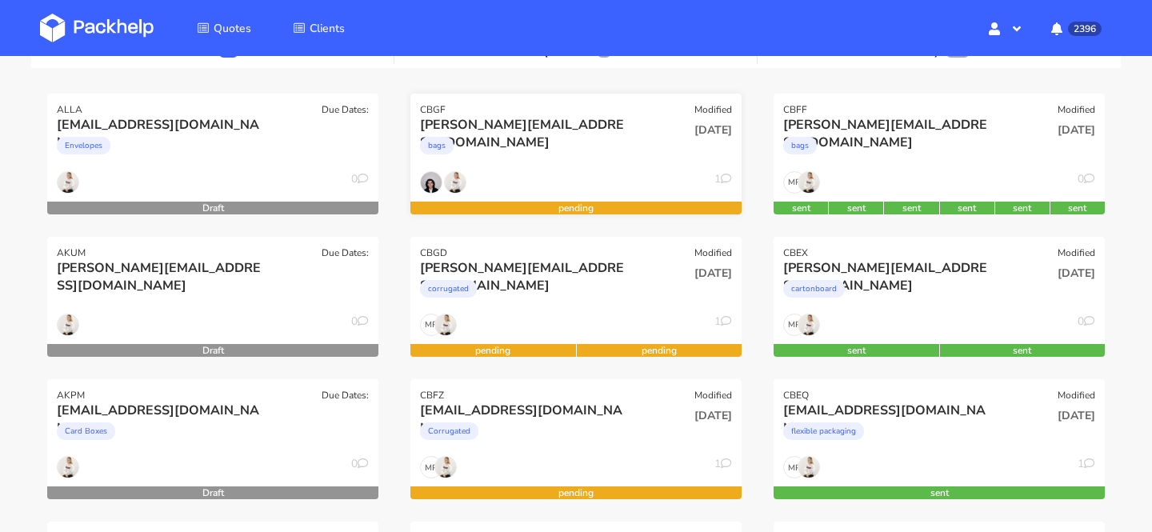
scroll to position [274, 0]
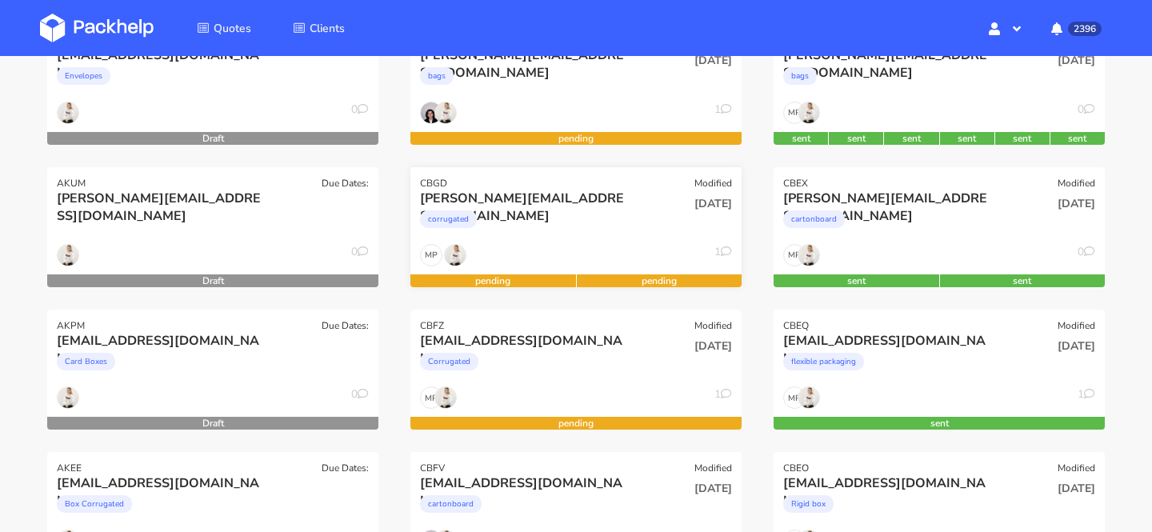
click at [537, 224] on div "corrugated" at bounding box center [526, 223] width 212 height 32
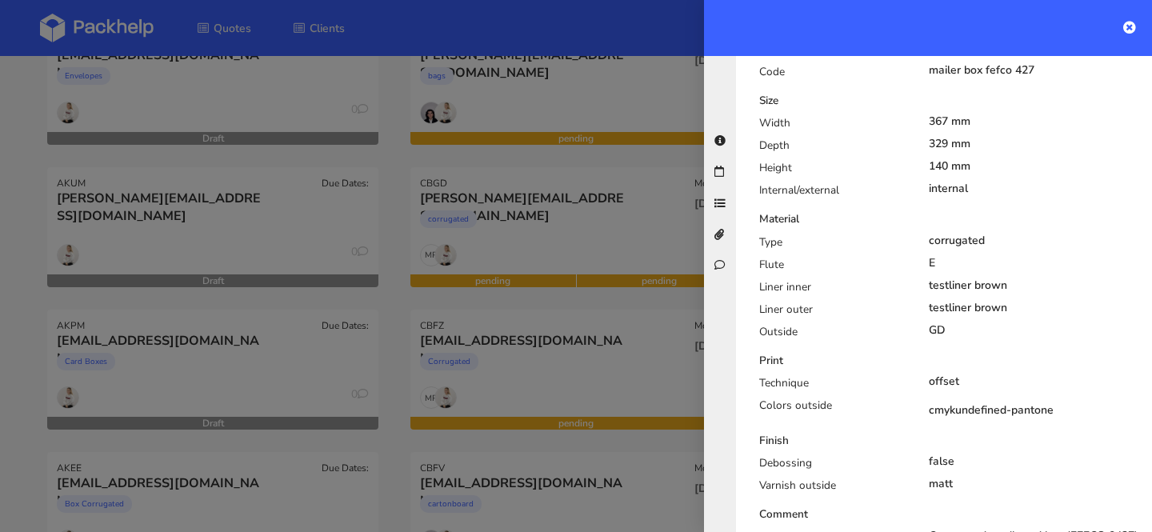
scroll to position [690, 0]
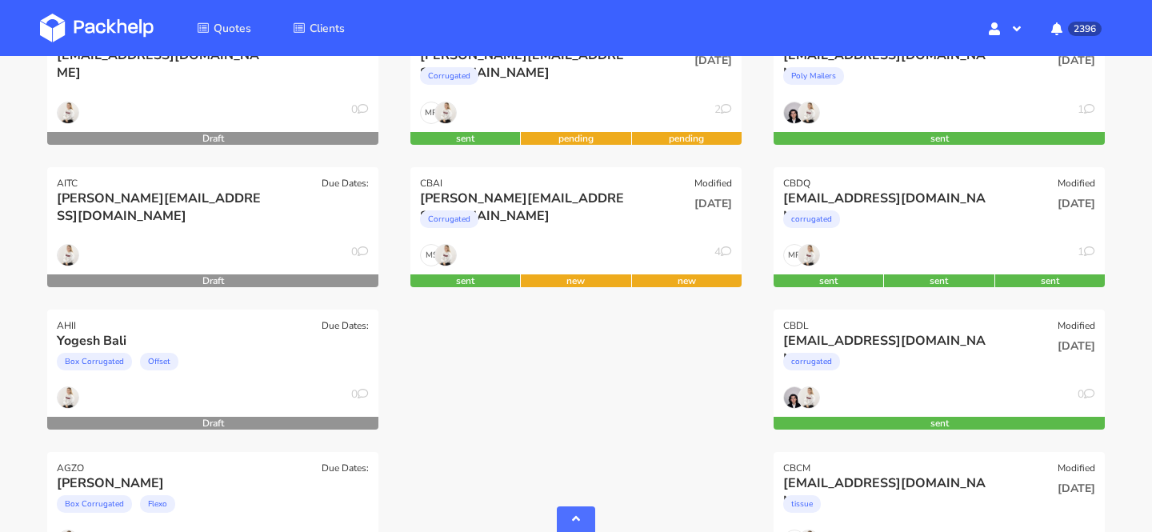
scroll to position [911, 0]
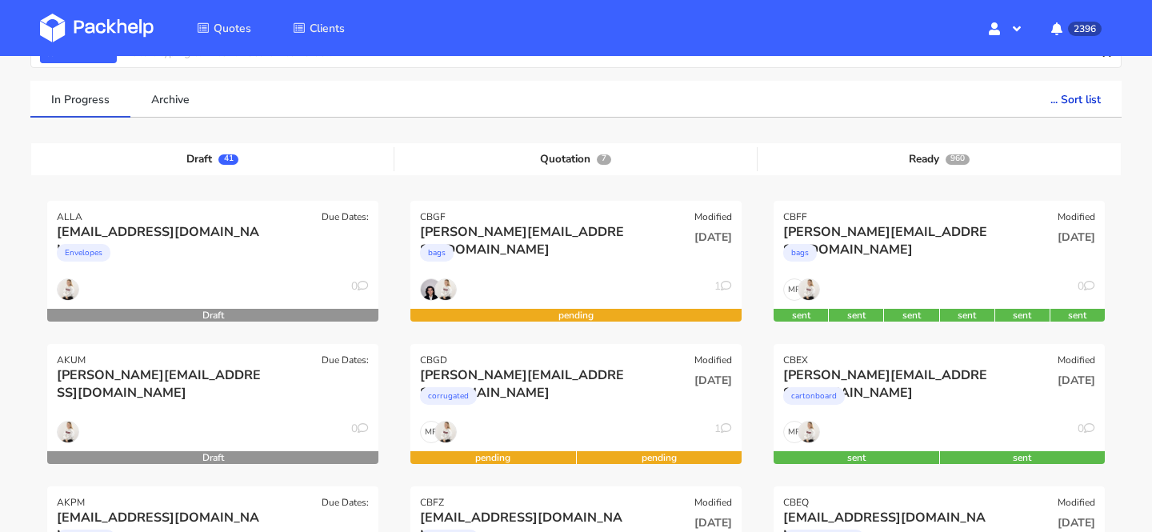
scroll to position [94, 0]
